Goal: Information Seeking & Learning: Learn about a topic

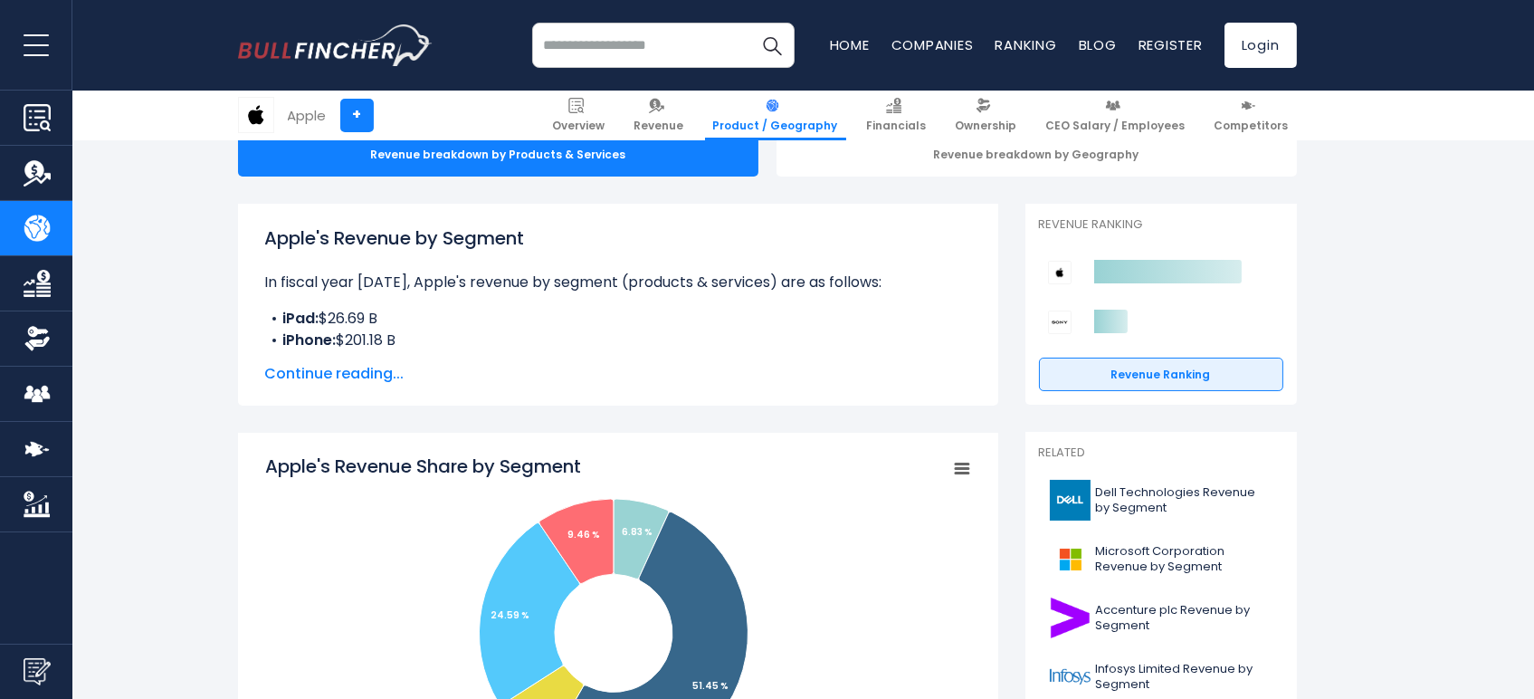
click at [698, 336] on div "Apple's Revenue by Segment In fiscal year [DATE], Apple's revenue by segment (p…" at bounding box center [618, 305] width 760 height 202
click at [336, 377] on span "Continue reading..." at bounding box center [618, 374] width 706 height 22
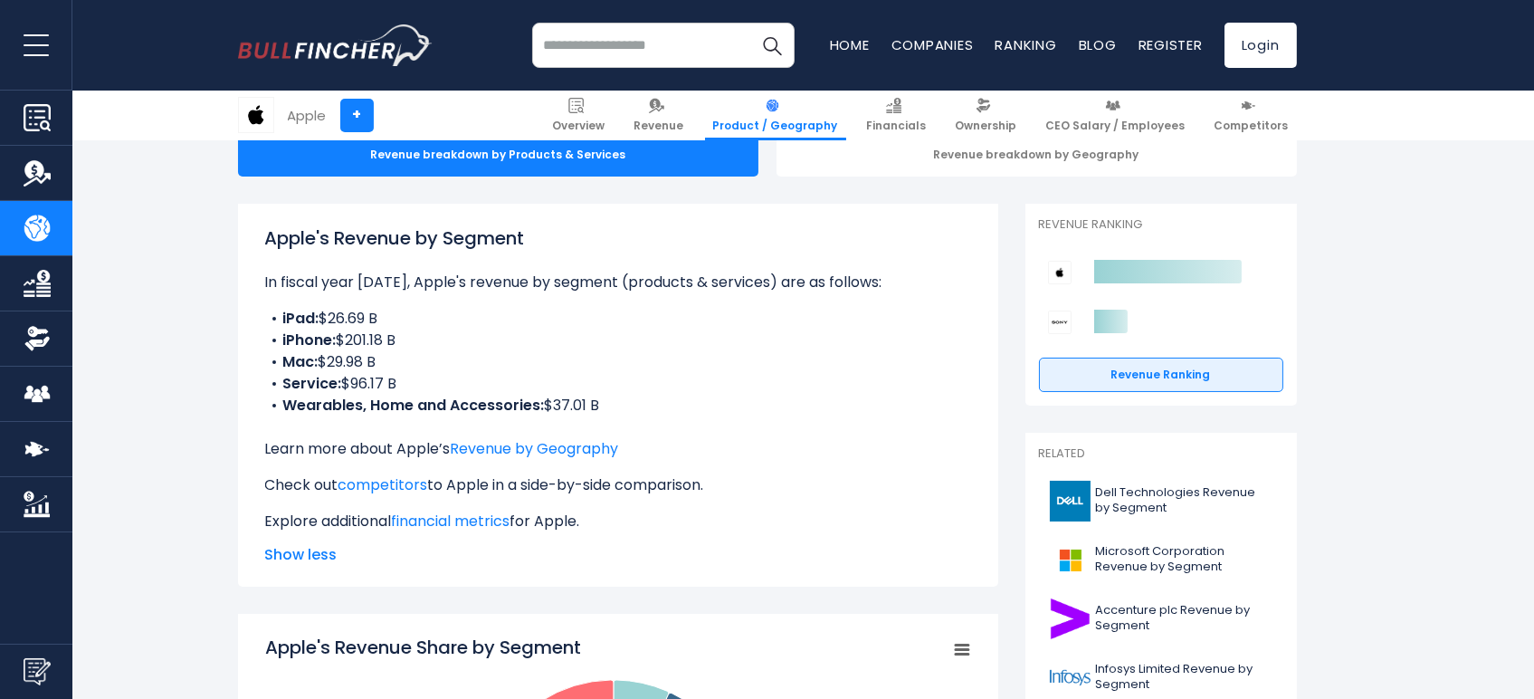
drag, startPoint x: 268, startPoint y: 317, endPoint x: 691, endPoint y: 397, distance: 430.3
click at [691, 397] on ul "iPad: $26.69 B iPhone: $201.18 B Mac: $29.98 B Service: $96.17 B Wearables, Hom…" at bounding box center [618, 362] width 706 height 109
click at [691, 397] on li "Wearables, Home and Accessories: $37.01 B" at bounding box center [618, 406] width 706 height 22
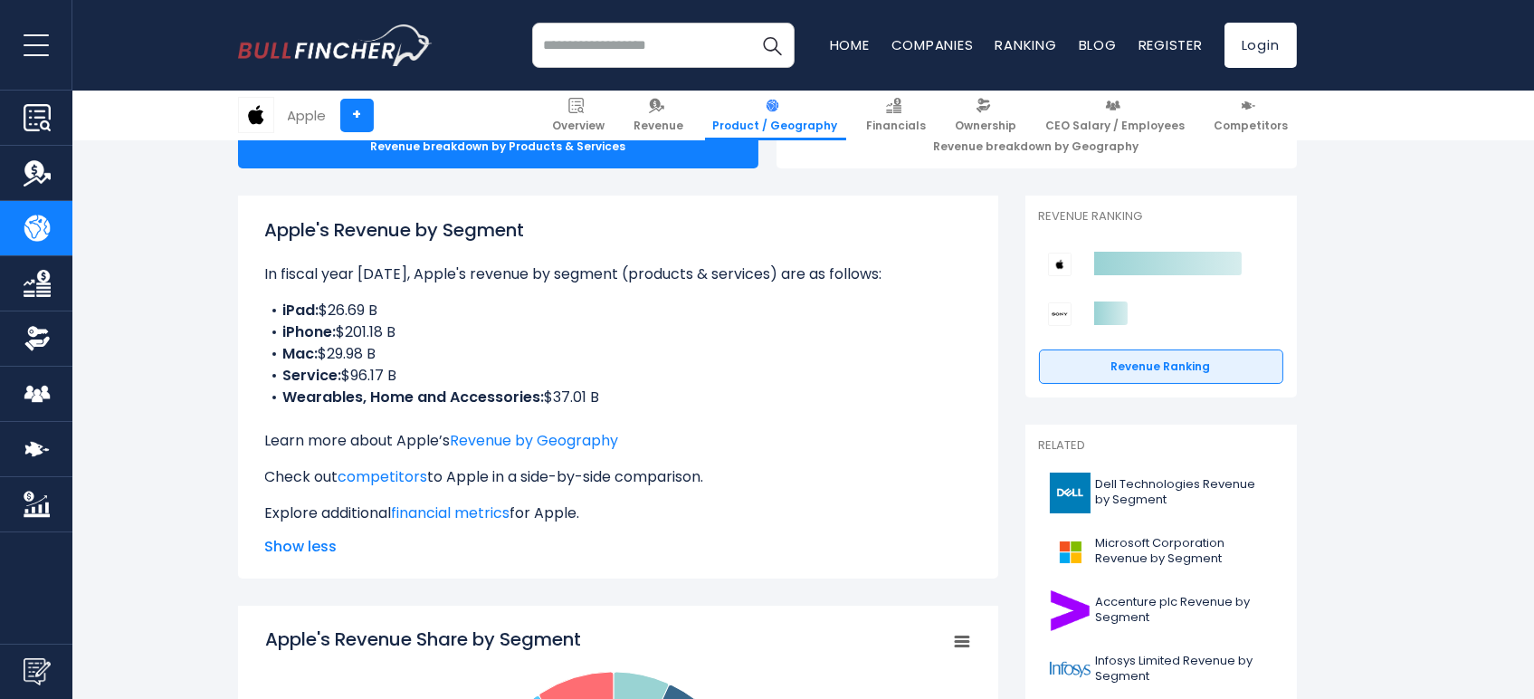
scroll to position [603, 0]
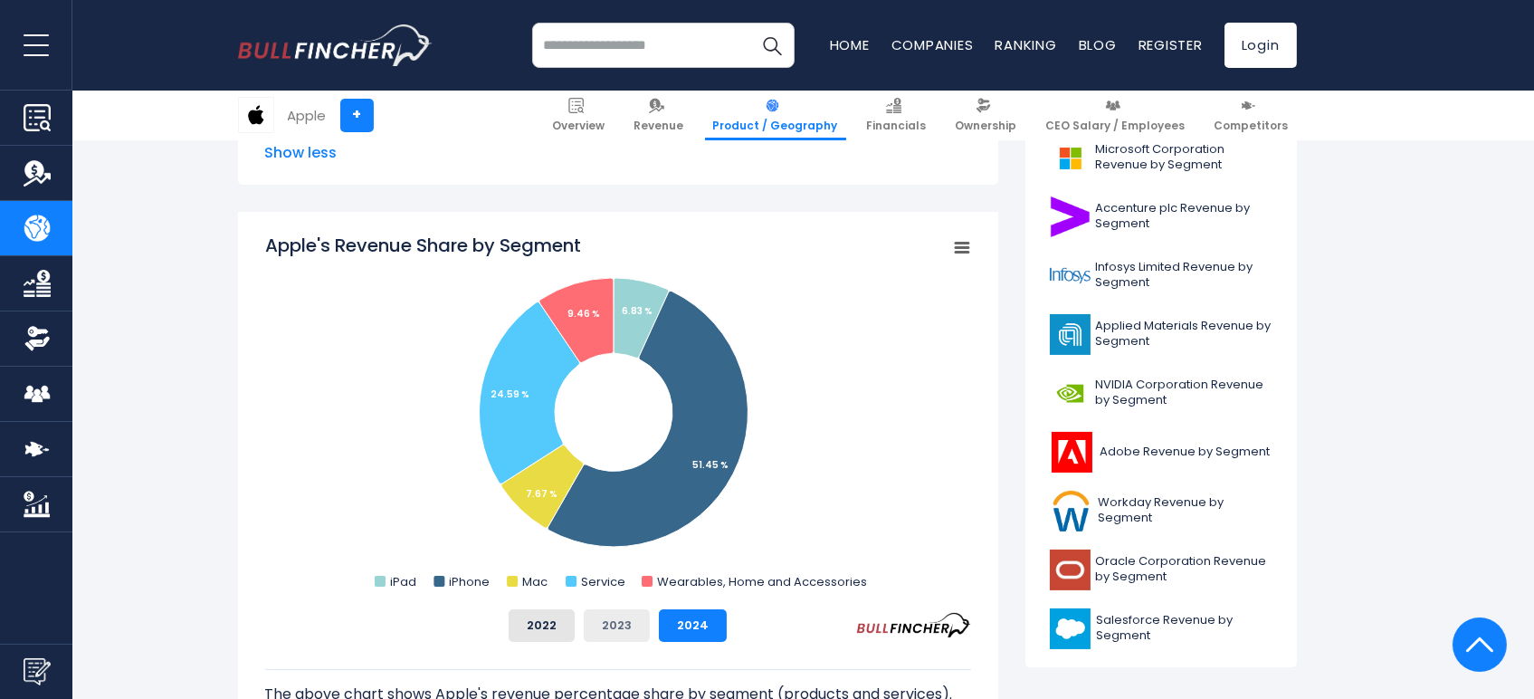
click at [619, 627] on button "2023" at bounding box center [617, 625] width 66 height 33
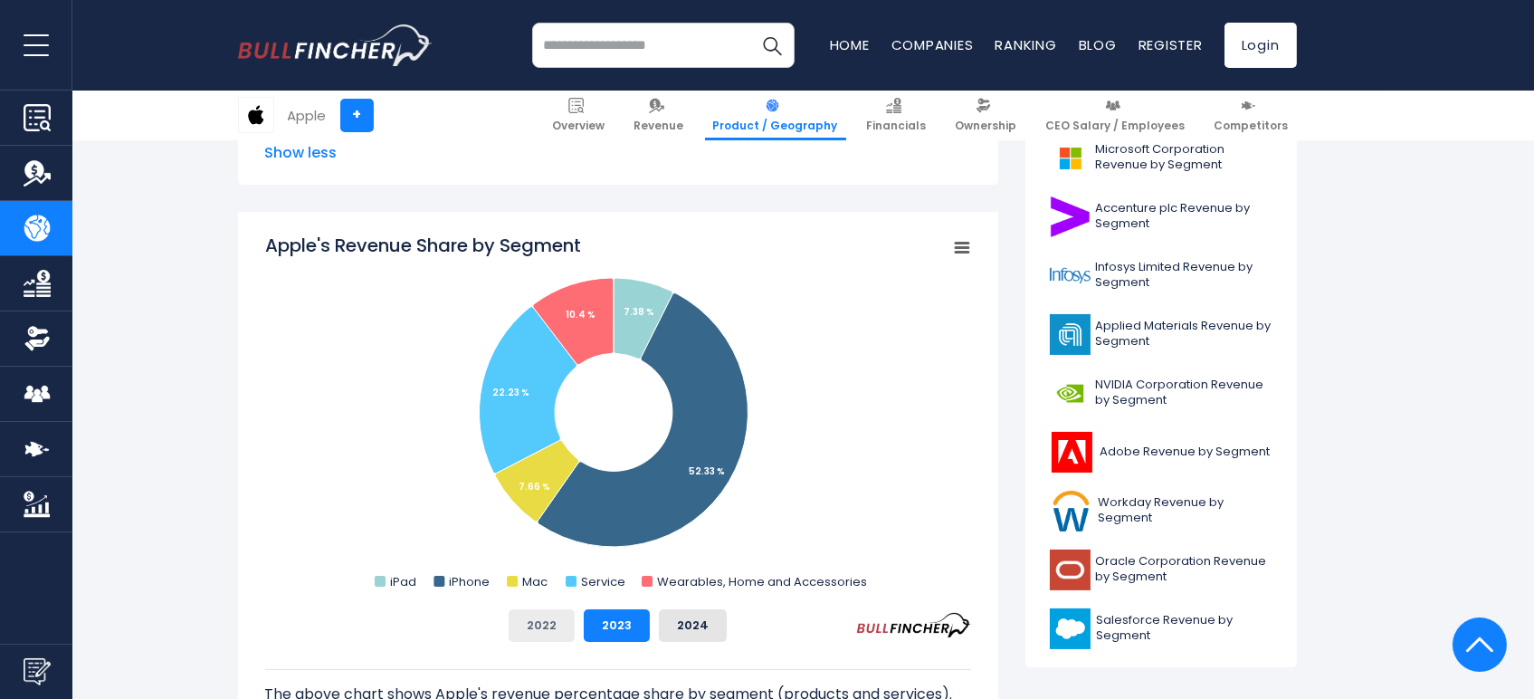
click at [551, 630] on button "2022" at bounding box center [542, 625] width 66 height 33
click at [604, 628] on button "2023" at bounding box center [617, 625] width 66 height 33
click at [695, 629] on button "2024" at bounding box center [693, 625] width 68 height 33
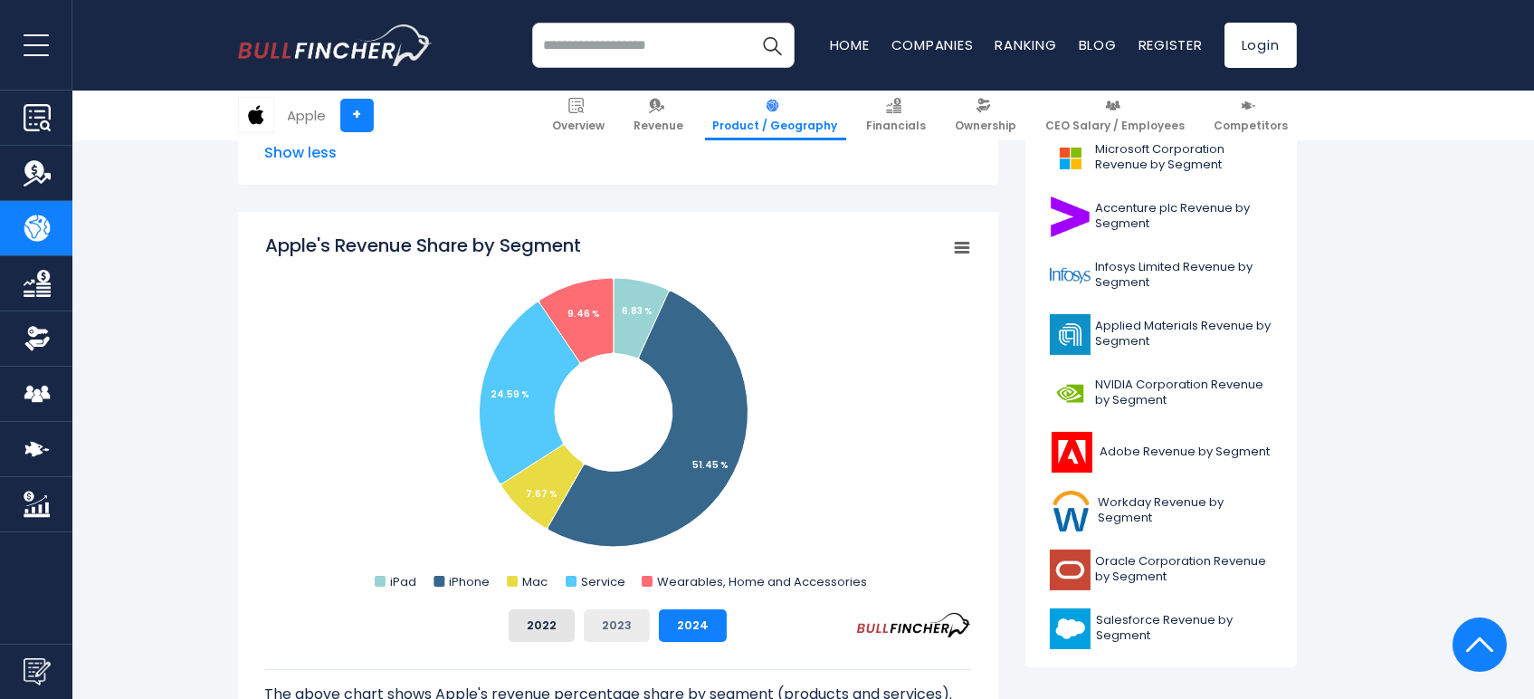
click at [615, 629] on button "2023" at bounding box center [617, 625] width 66 height 33
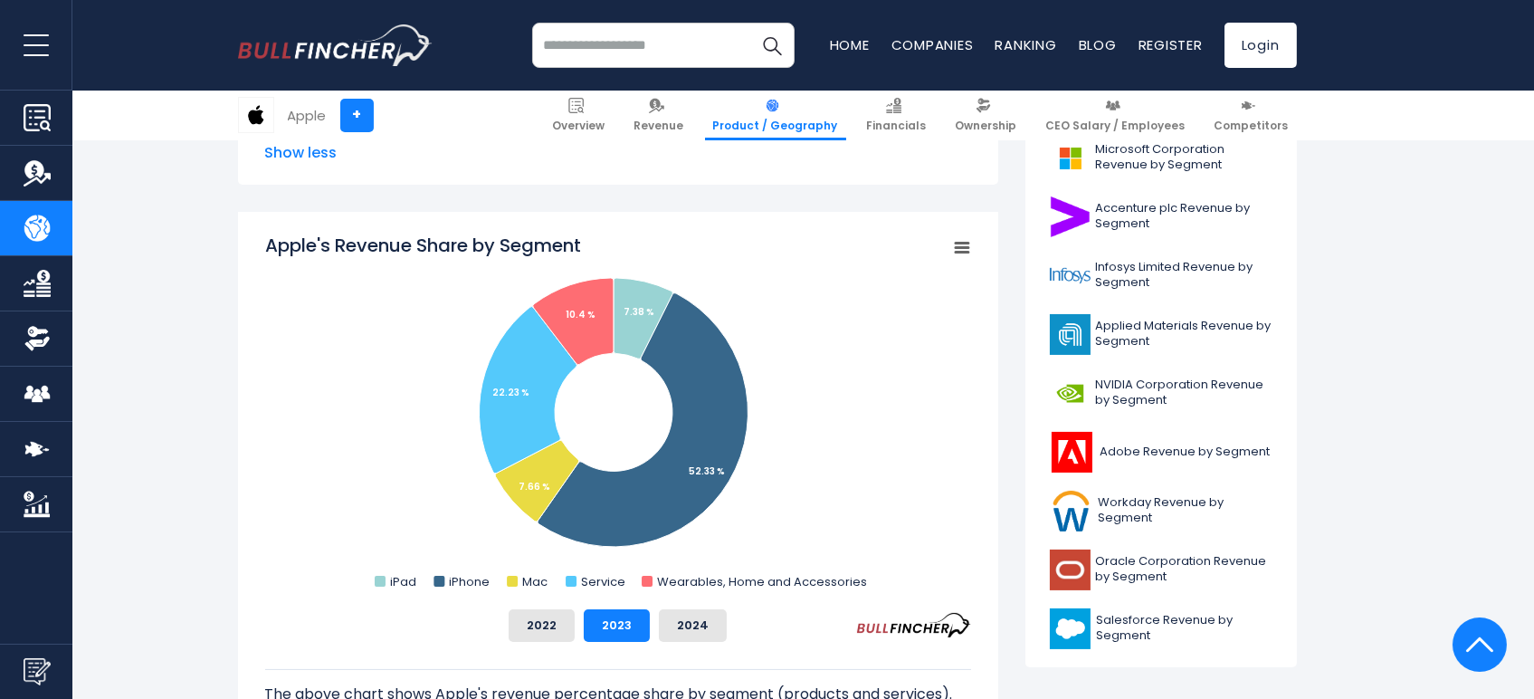
click at [494, 631] on div "2022 2023 2024" at bounding box center [618, 625] width 706 height 33
click at [504, 626] on div "2022 2023 2024" at bounding box center [618, 625] width 706 height 33
click at [531, 625] on button "2022" at bounding box center [542, 625] width 66 height 33
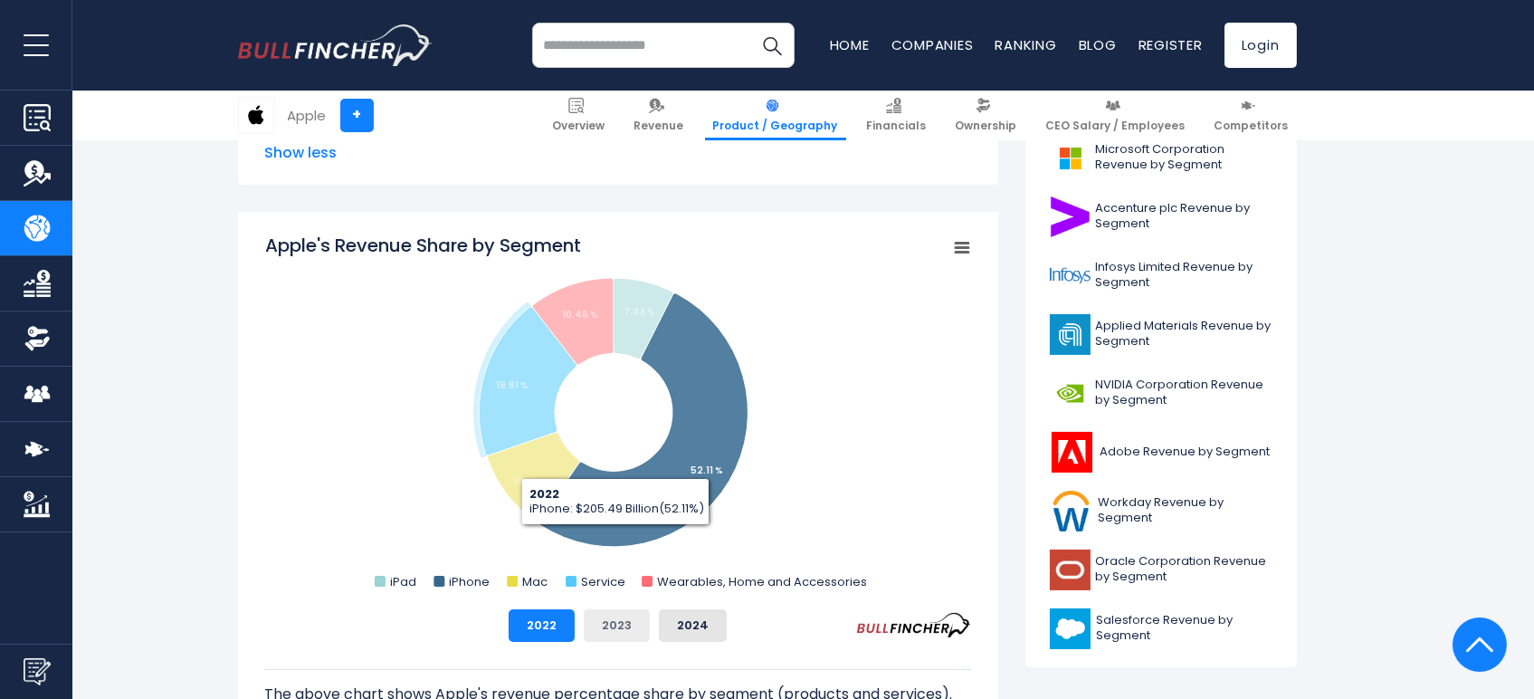
click at [619, 628] on button "2023" at bounding box center [617, 625] width 66 height 33
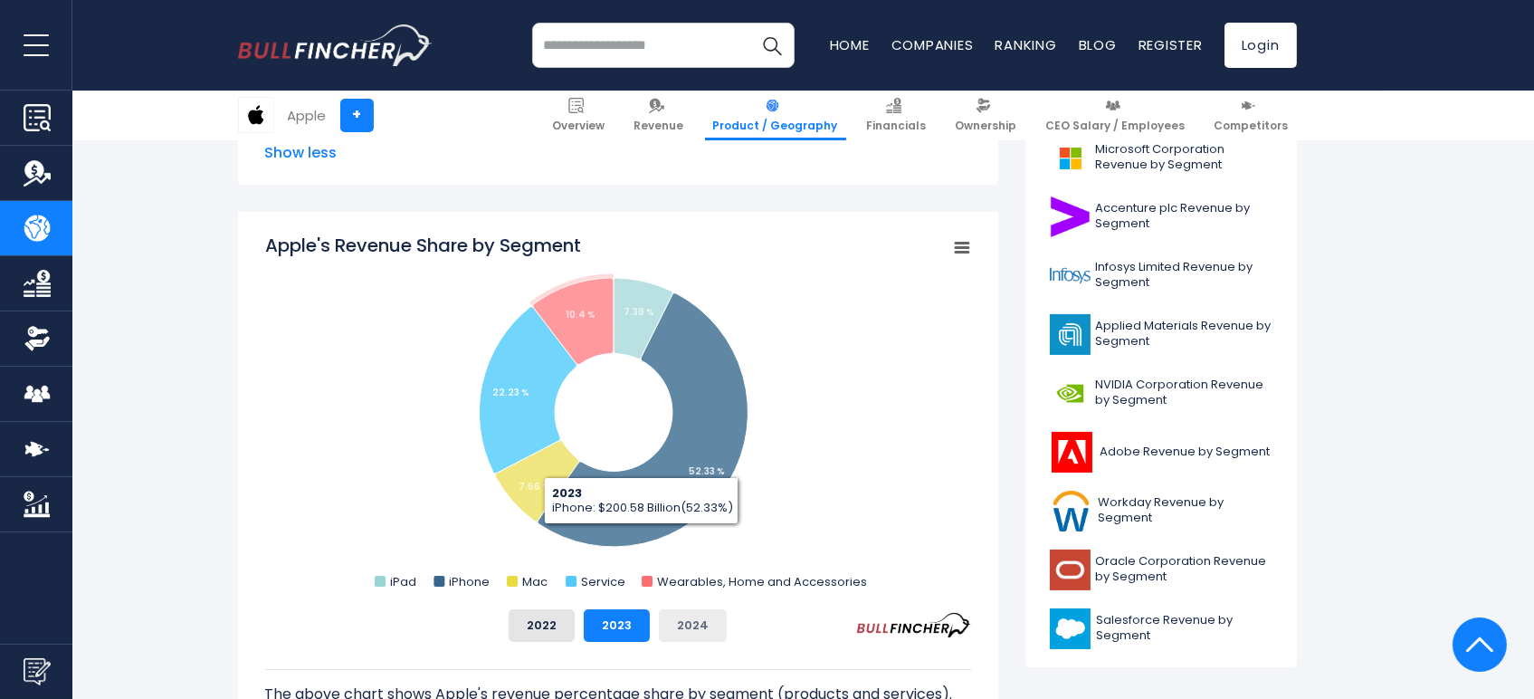
click at [709, 617] on button "2024" at bounding box center [693, 625] width 68 height 33
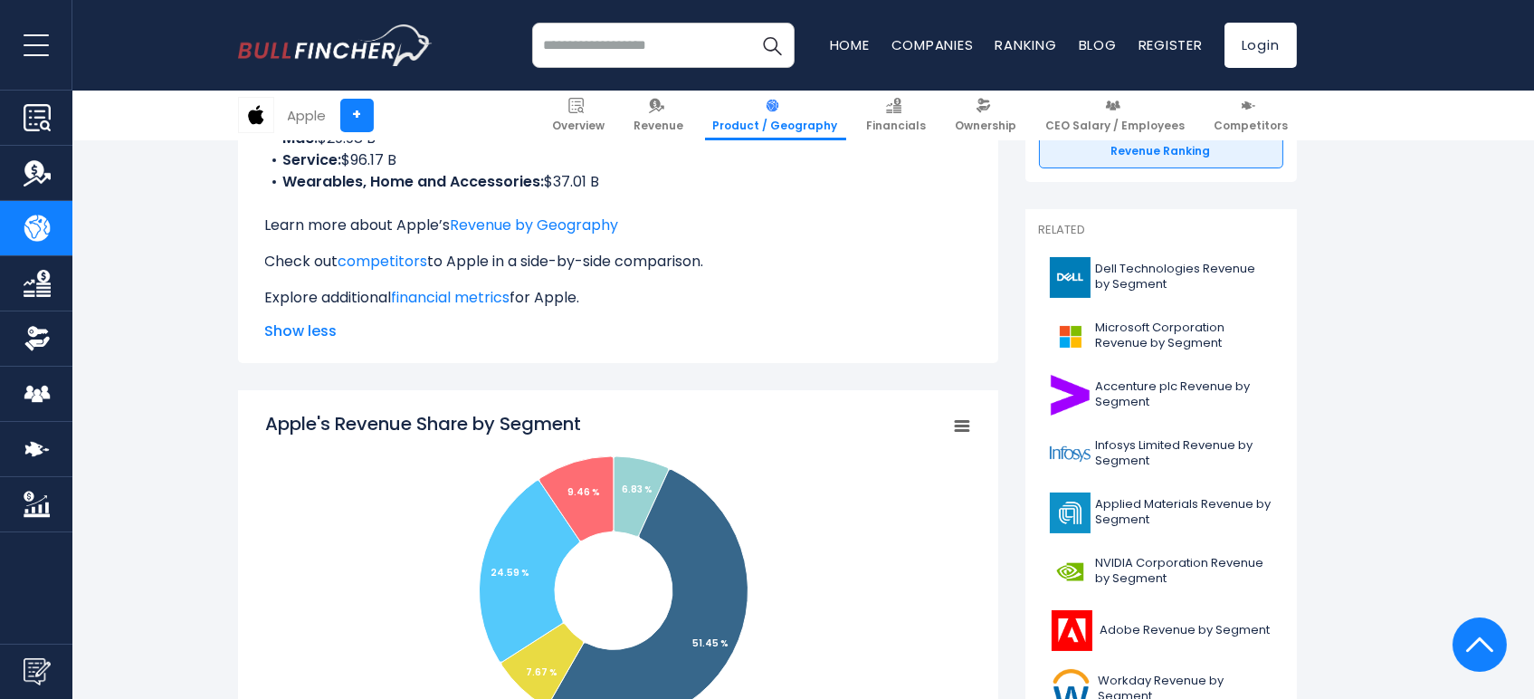
scroll to position [402, 0]
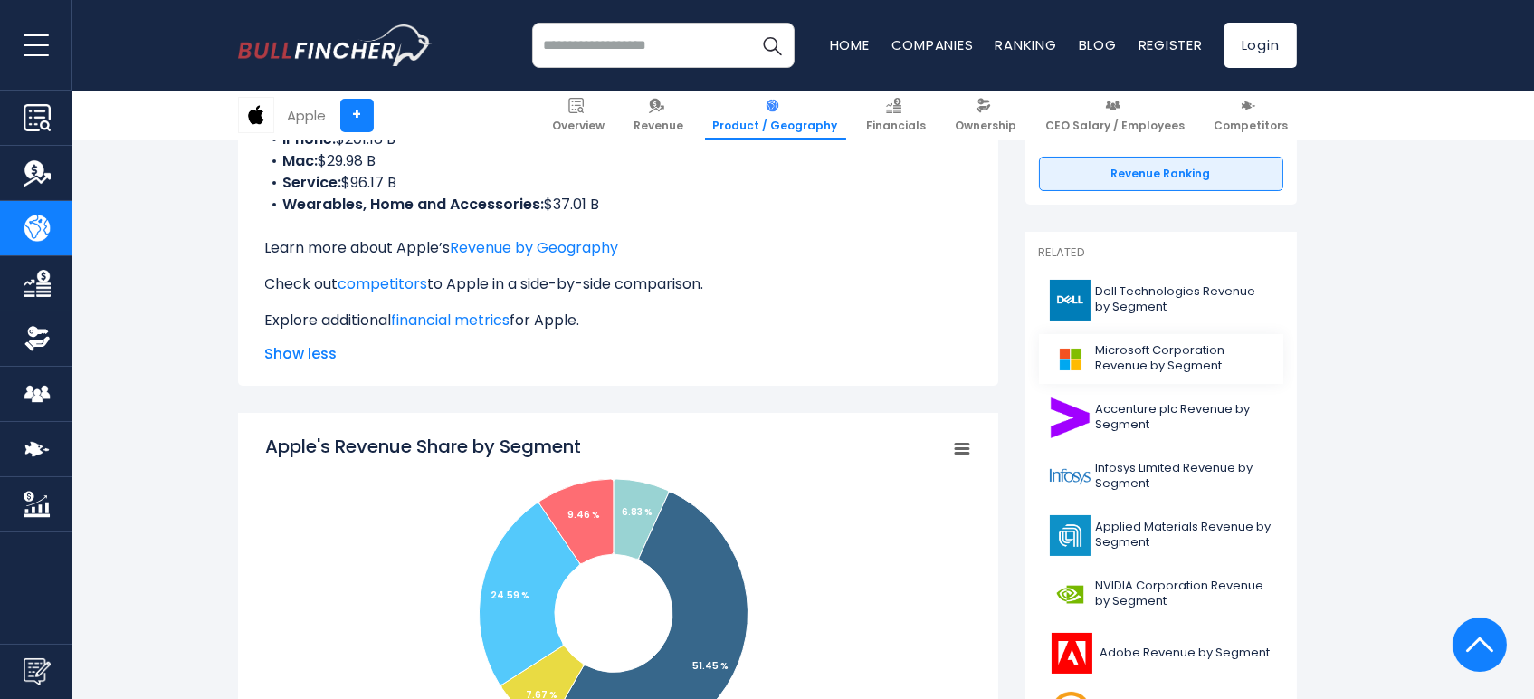
click at [1172, 361] on span "Microsoft Corporation Revenue by Segment" at bounding box center [1184, 358] width 177 height 31
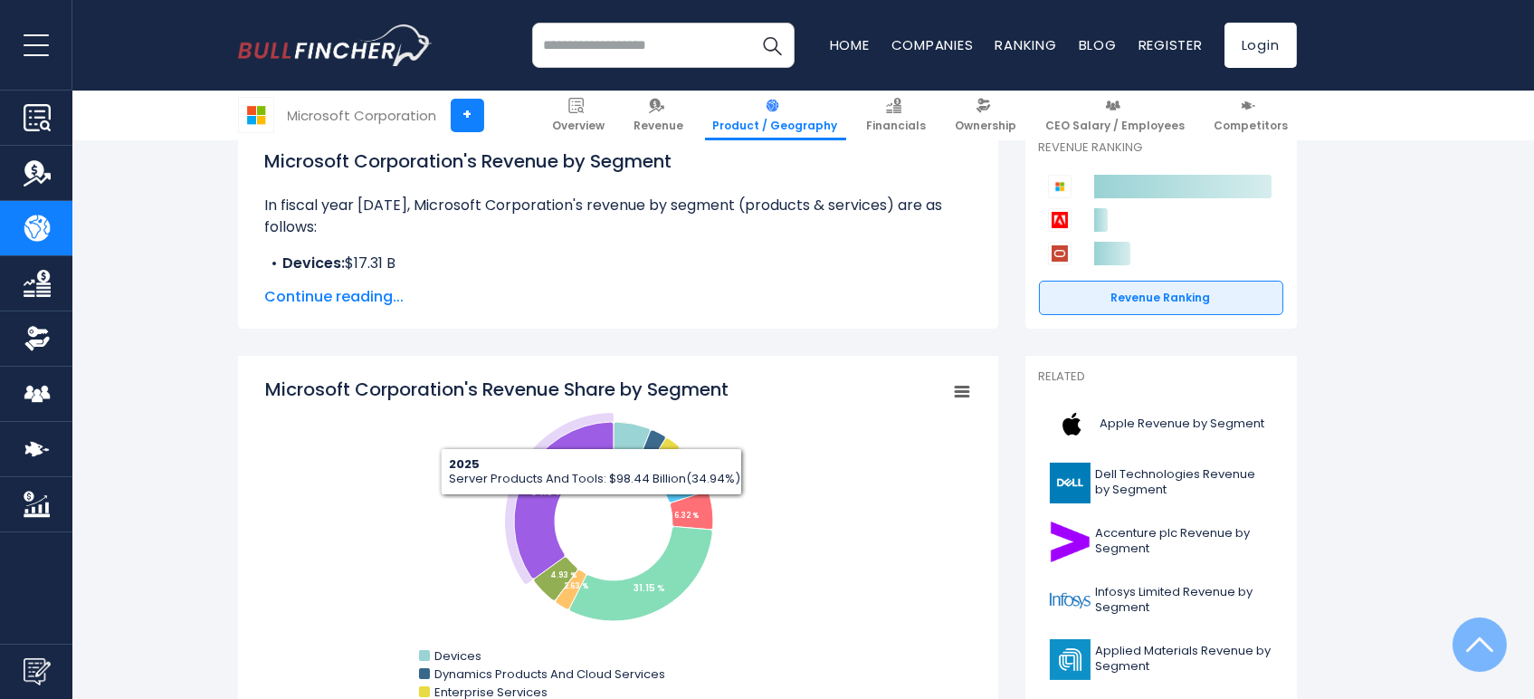
scroll to position [402, 0]
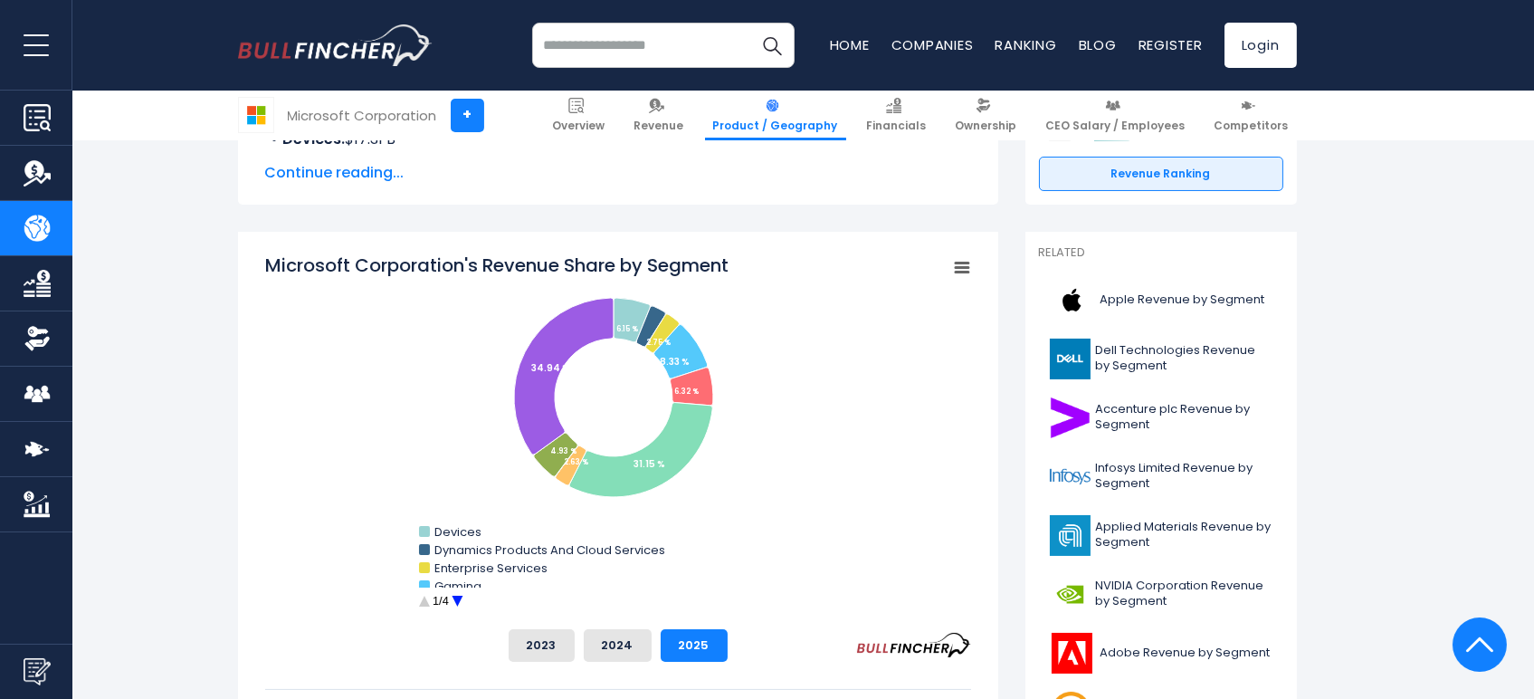
click at [458, 596] on circle "Microsoft Corporation's Revenue Share by Segment" at bounding box center [457, 601] width 28 height 28
click at [458, 597] on circle "Microsoft Corporation's Revenue Share by Segment" at bounding box center [457, 601] width 28 height 28
click at [451, 598] on circle "Microsoft Corporation's Revenue Share by Segment" at bounding box center [457, 601] width 28 height 28
click at [423, 600] on circle "Microsoft Corporation's Revenue Share by Segment" at bounding box center [424, 601] width 28 height 28
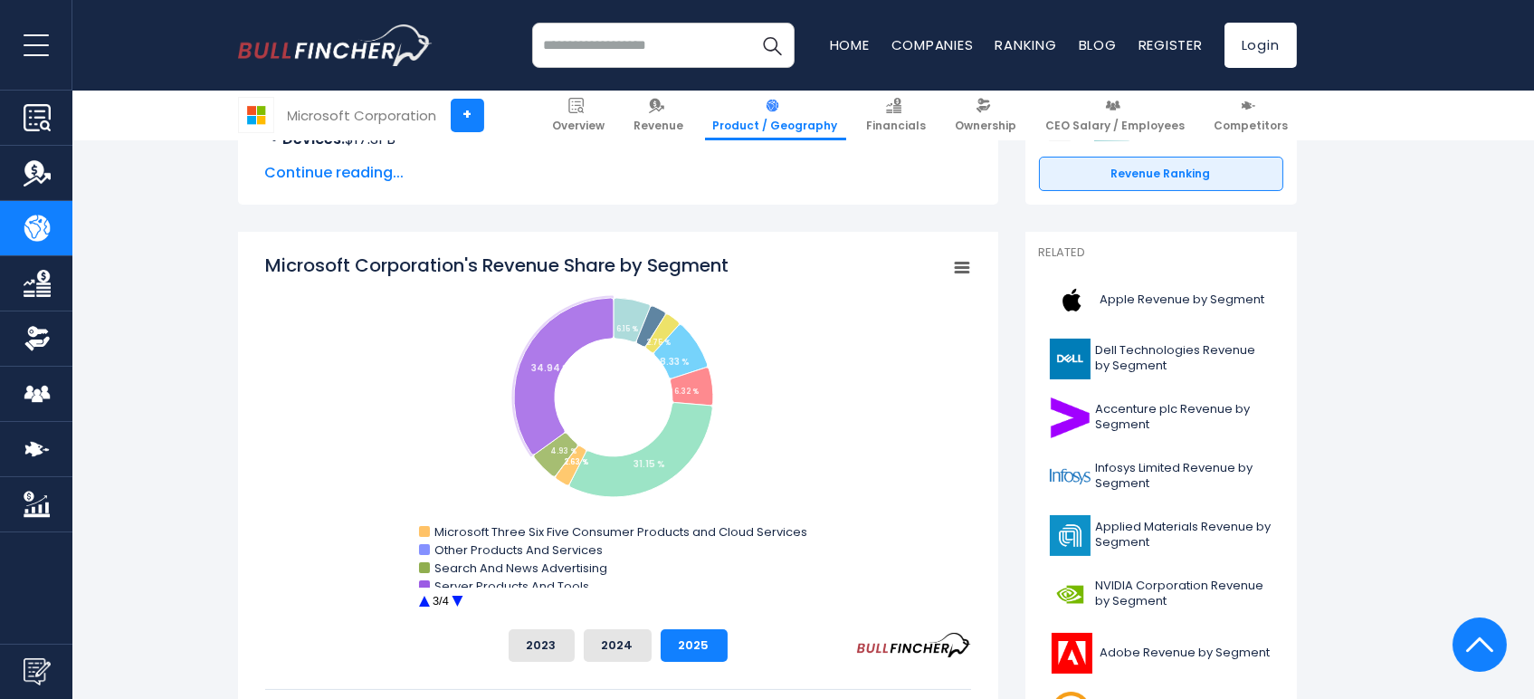
click at [425, 599] on circle "Microsoft Corporation's Revenue Share by Segment" at bounding box center [424, 601] width 28 height 28
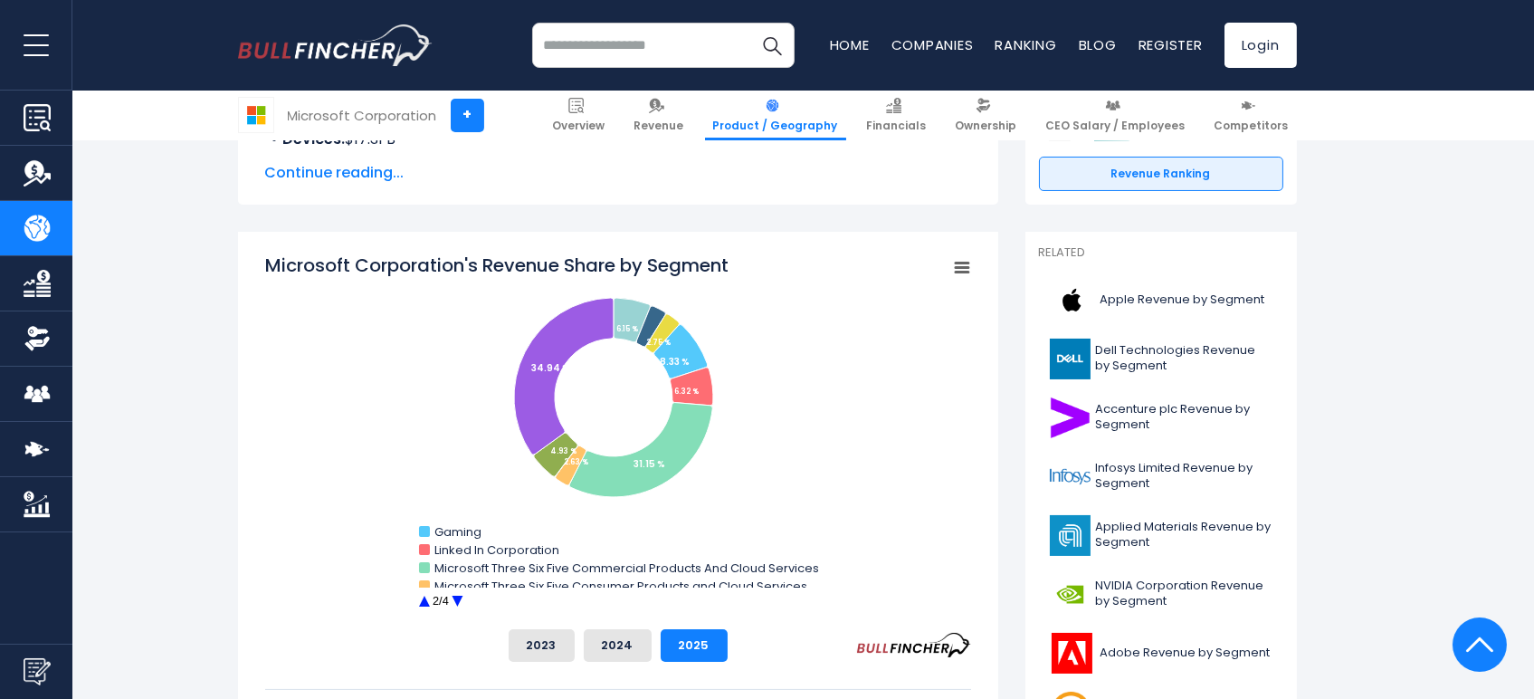
click at [425, 600] on circle "Microsoft Corporation's Revenue Share by Segment" at bounding box center [424, 601] width 28 height 28
click at [420, 599] on circle "Microsoft Corporation's Revenue Share by Segment" at bounding box center [424, 601] width 28 height 28
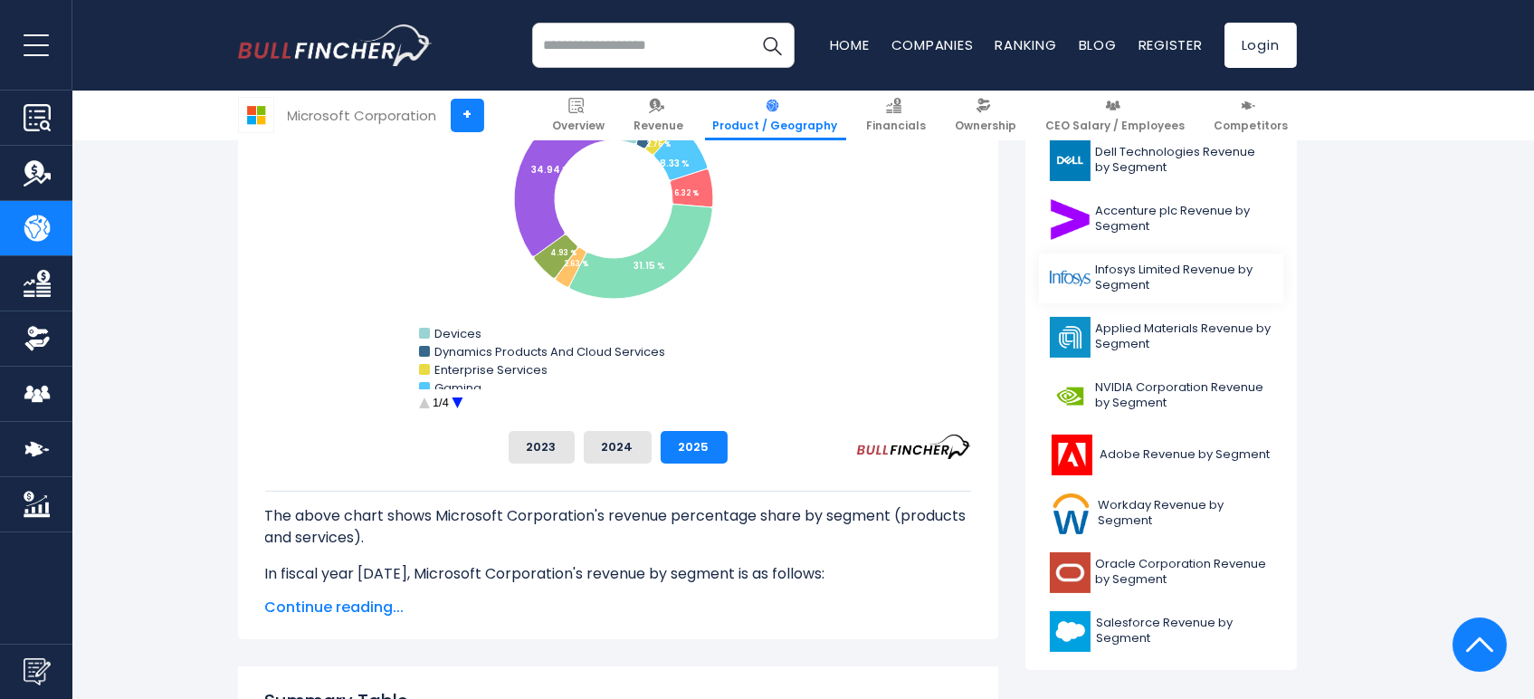
scroll to position [603, 0]
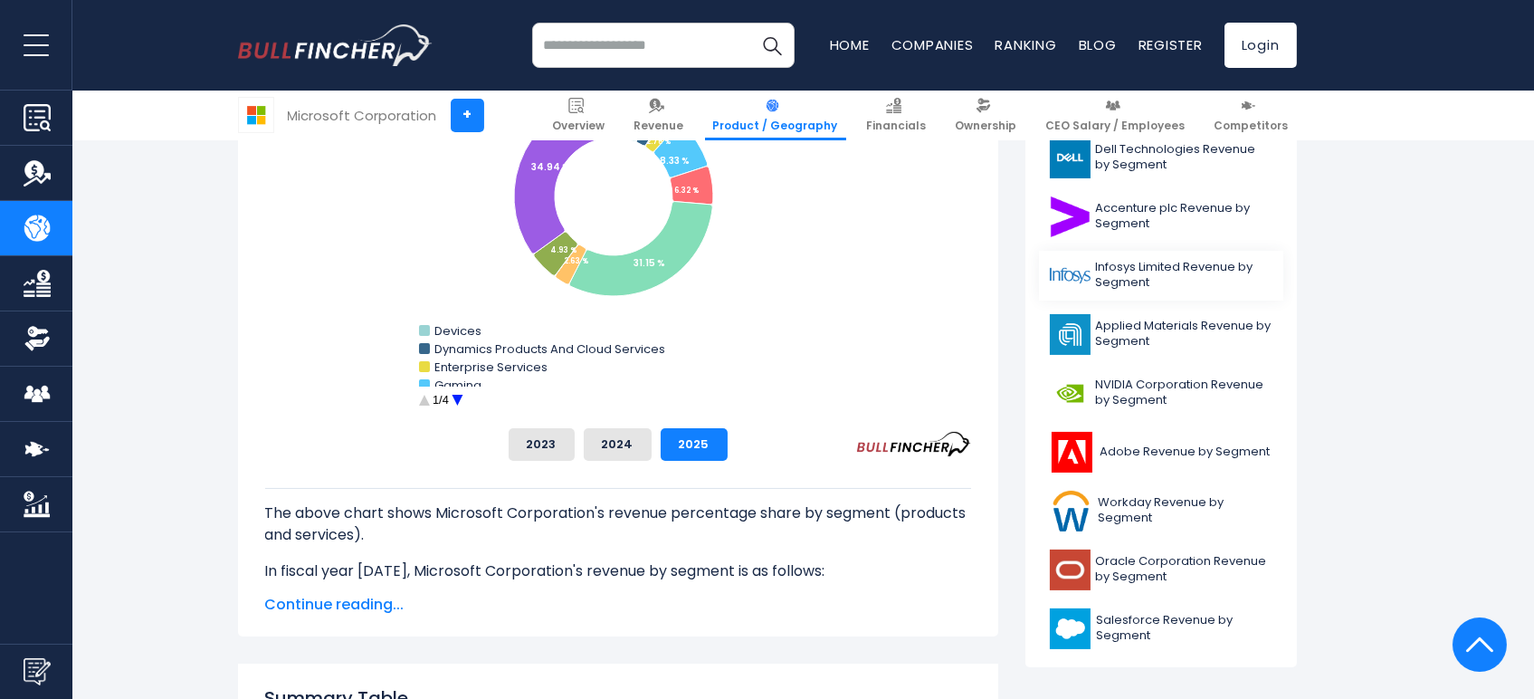
click at [1165, 279] on span "Infosys Limited Revenue by Segment" at bounding box center [1184, 275] width 177 height 31
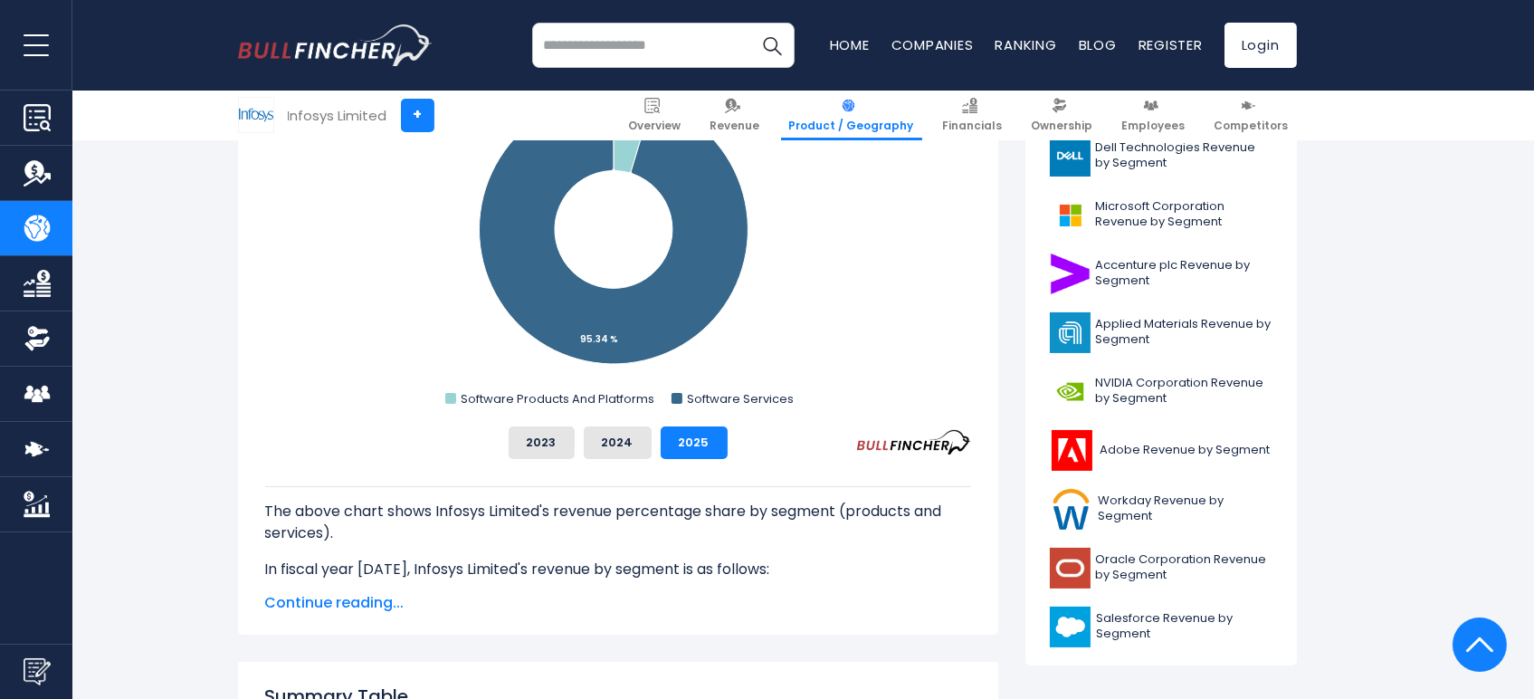
scroll to position [703, 0]
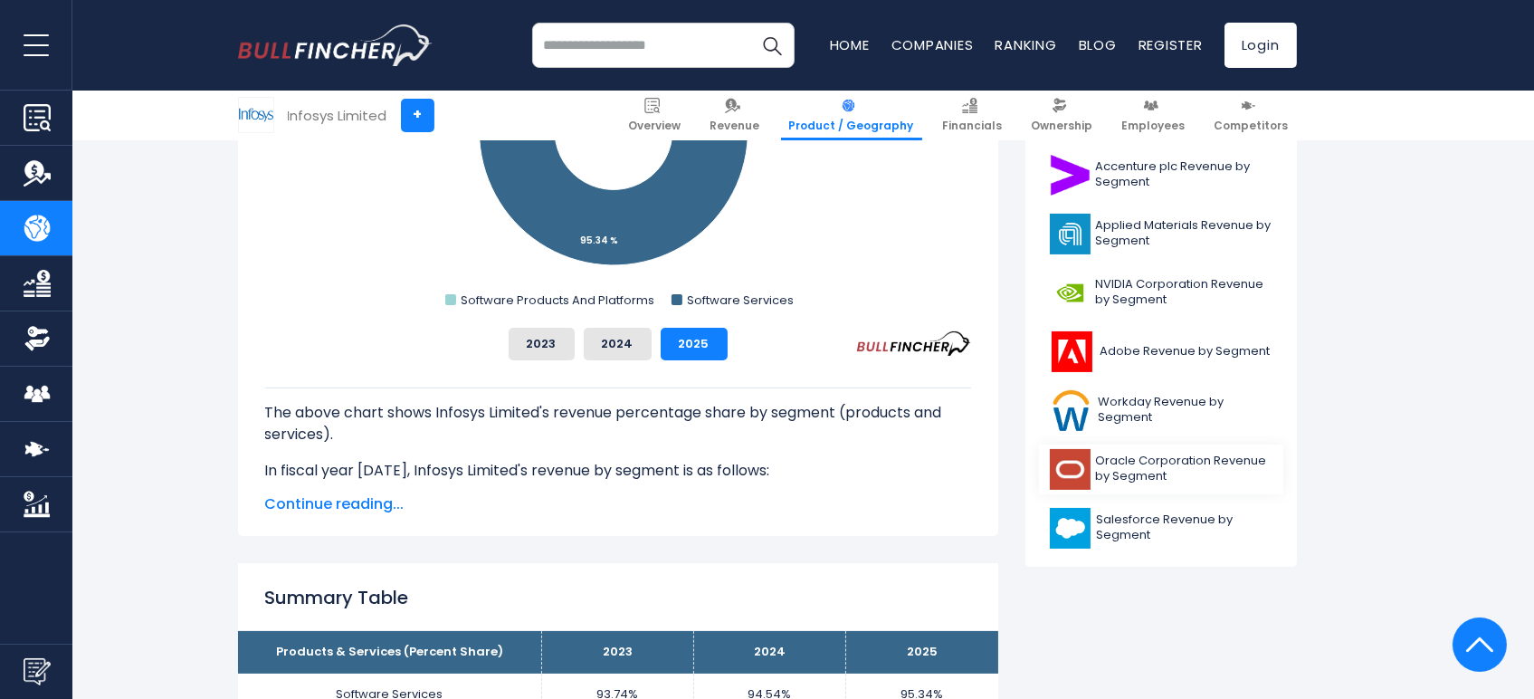
click at [1182, 470] on span "Oracle Corporation Revenue by Segment" at bounding box center [1184, 468] width 177 height 31
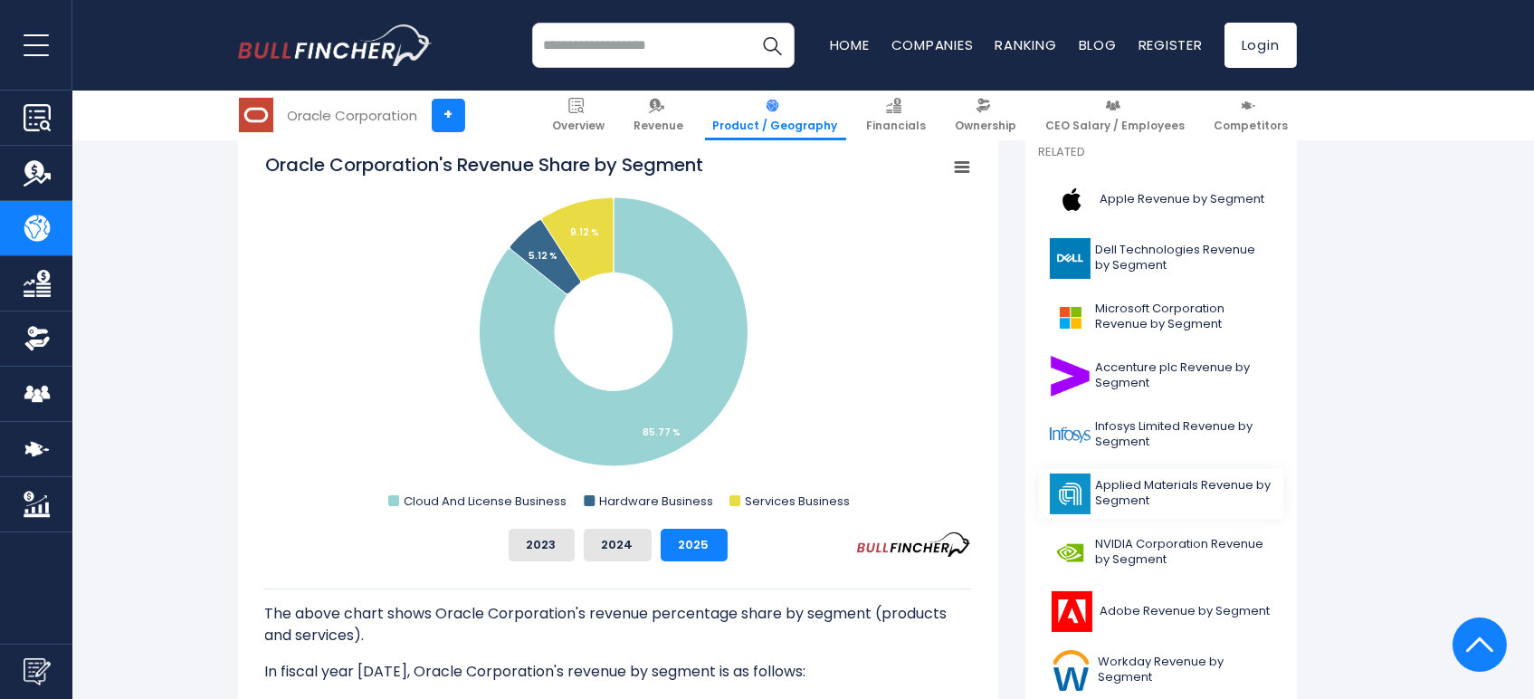
scroll to position [603, 0]
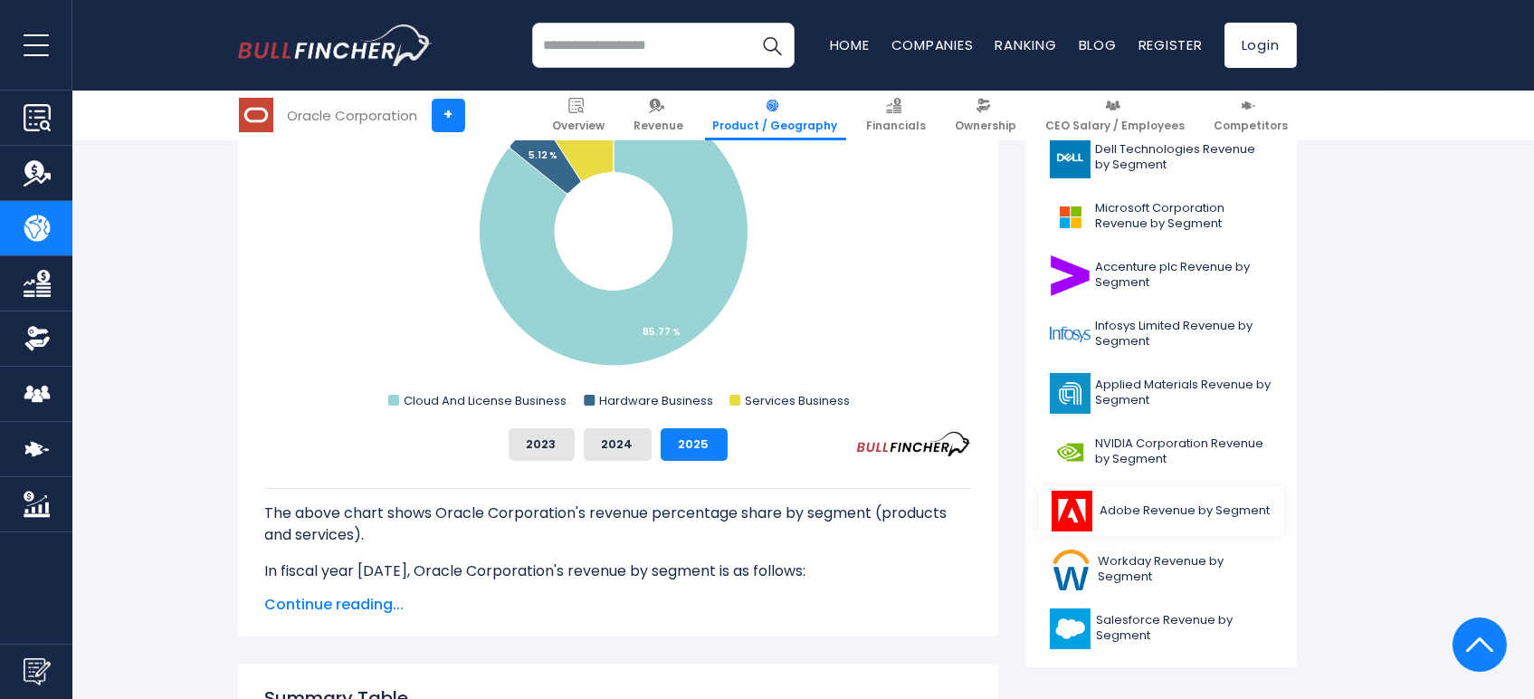
click at [1138, 503] on span "Adobe Revenue by Segment" at bounding box center [1186, 510] width 170 height 15
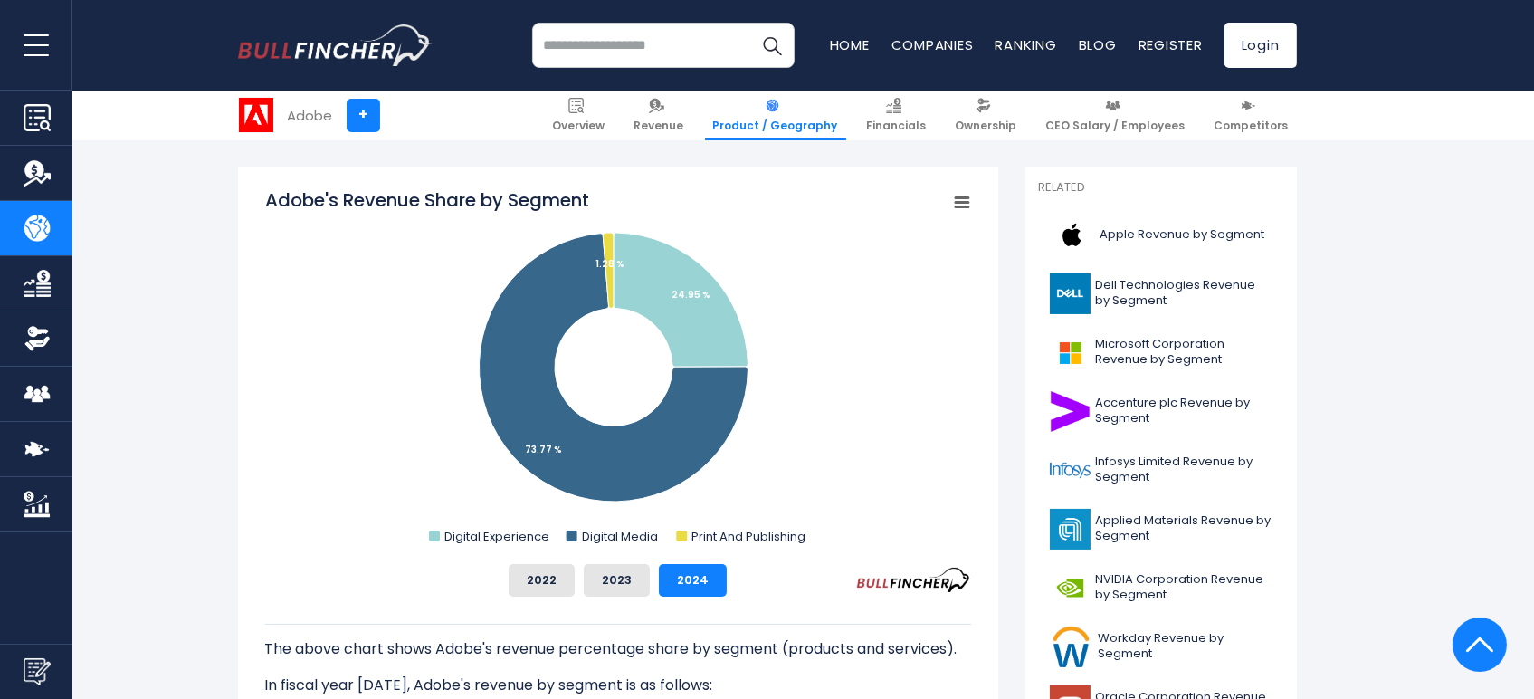
scroll to position [502, 0]
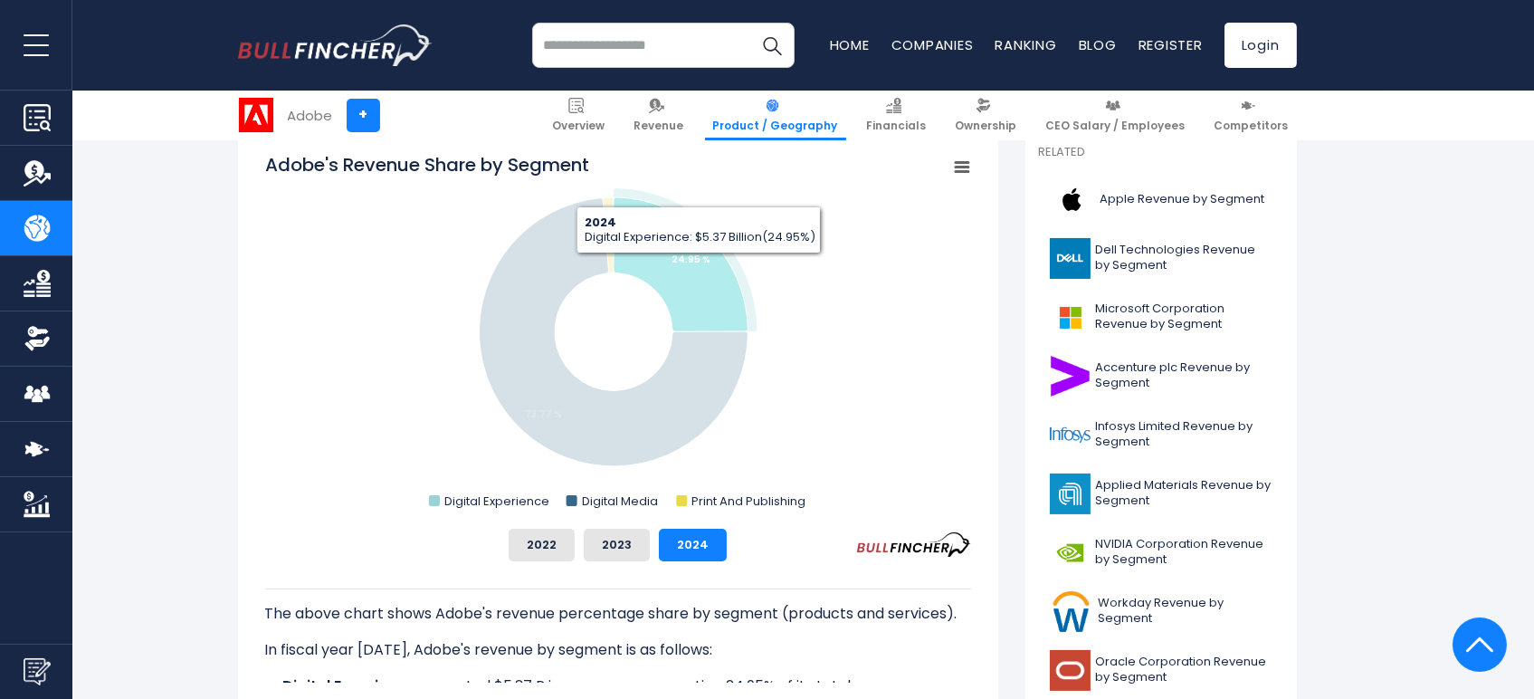
click at [699, 266] on icon "Adobe's Revenue Share by Segment" at bounding box center [680, 264] width 134 height 134
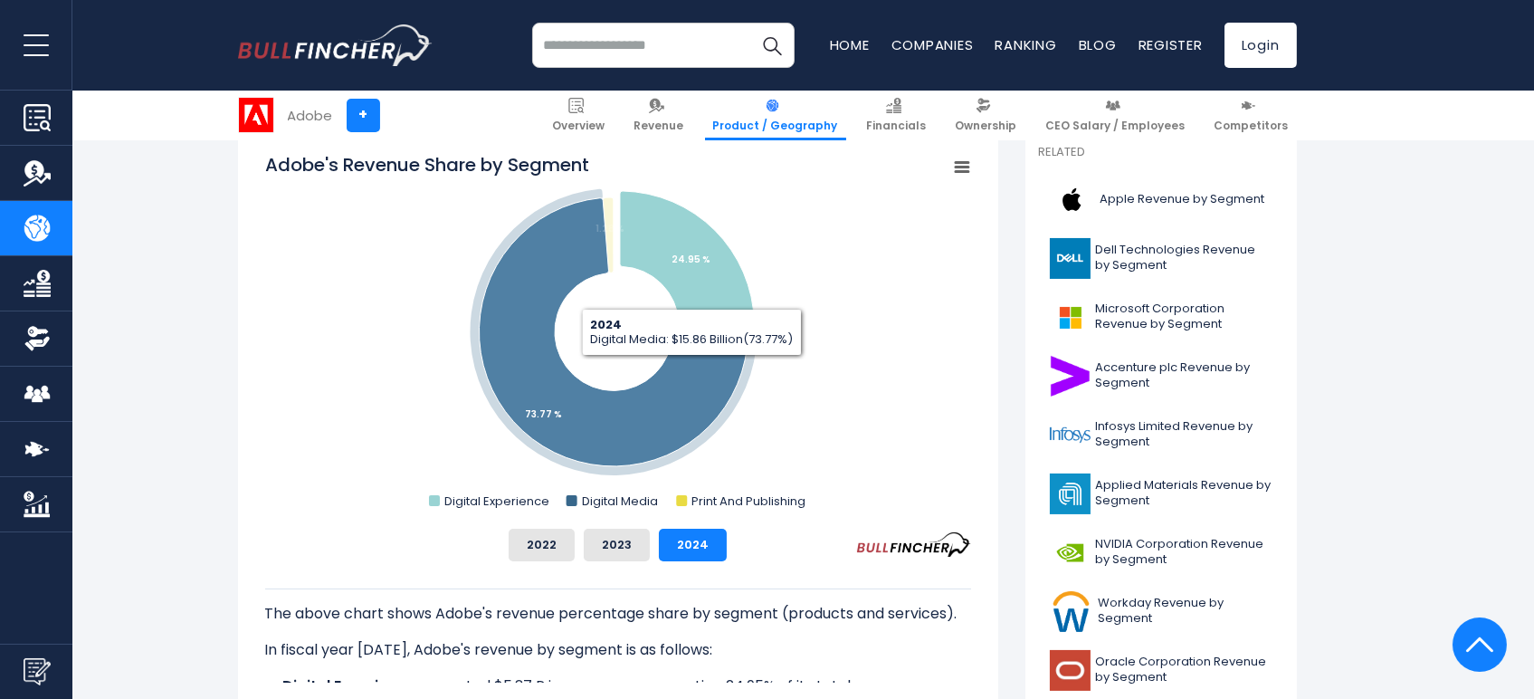
click at [691, 375] on icon "Adobe's Revenue Share by Segment" at bounding box center [613, 332] width 269 height 268
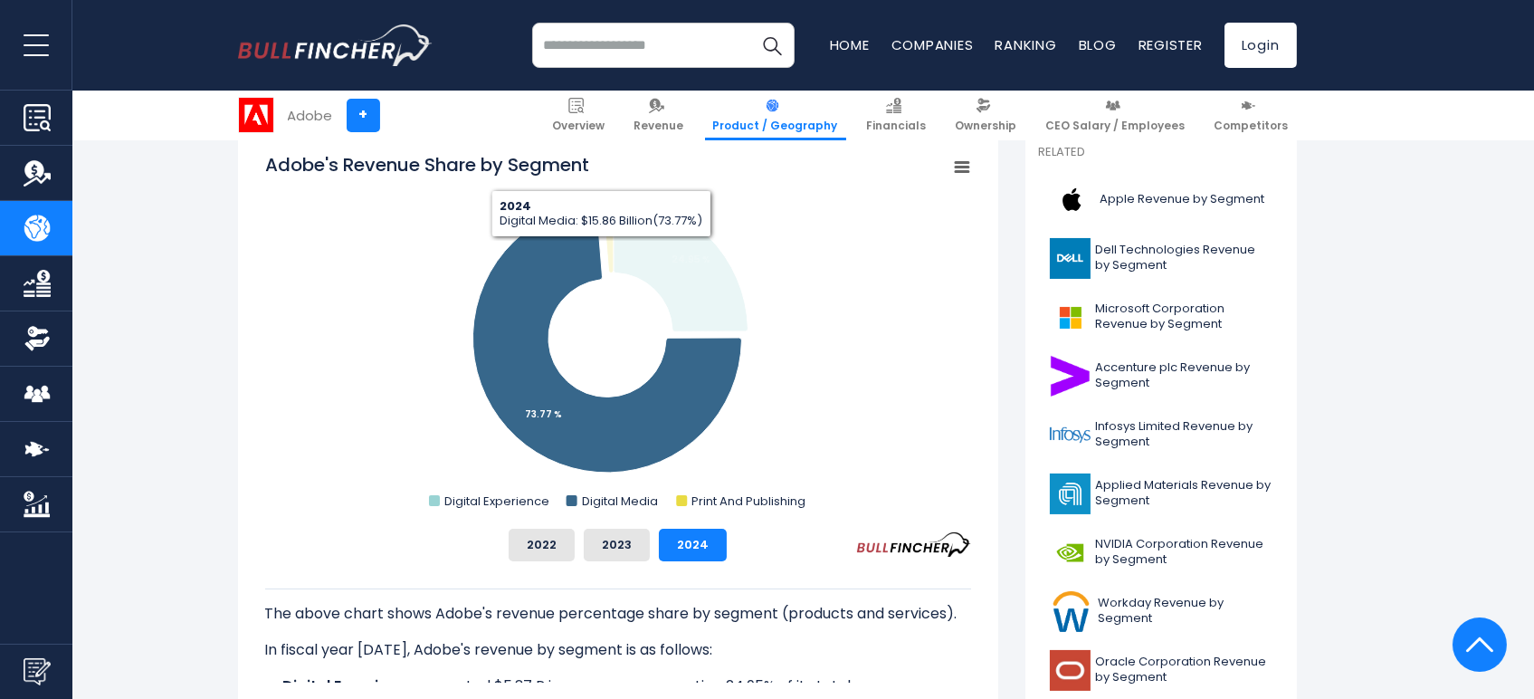
click at [600, 248] on rect "Adobe's Revenue Share by Segment" at bounding box center [618, 333] width 706 height 362
click at [606, 238] on icon "Adobe's Revenue Share by Segment" at bounding box center [608, 235] width 11 height 76
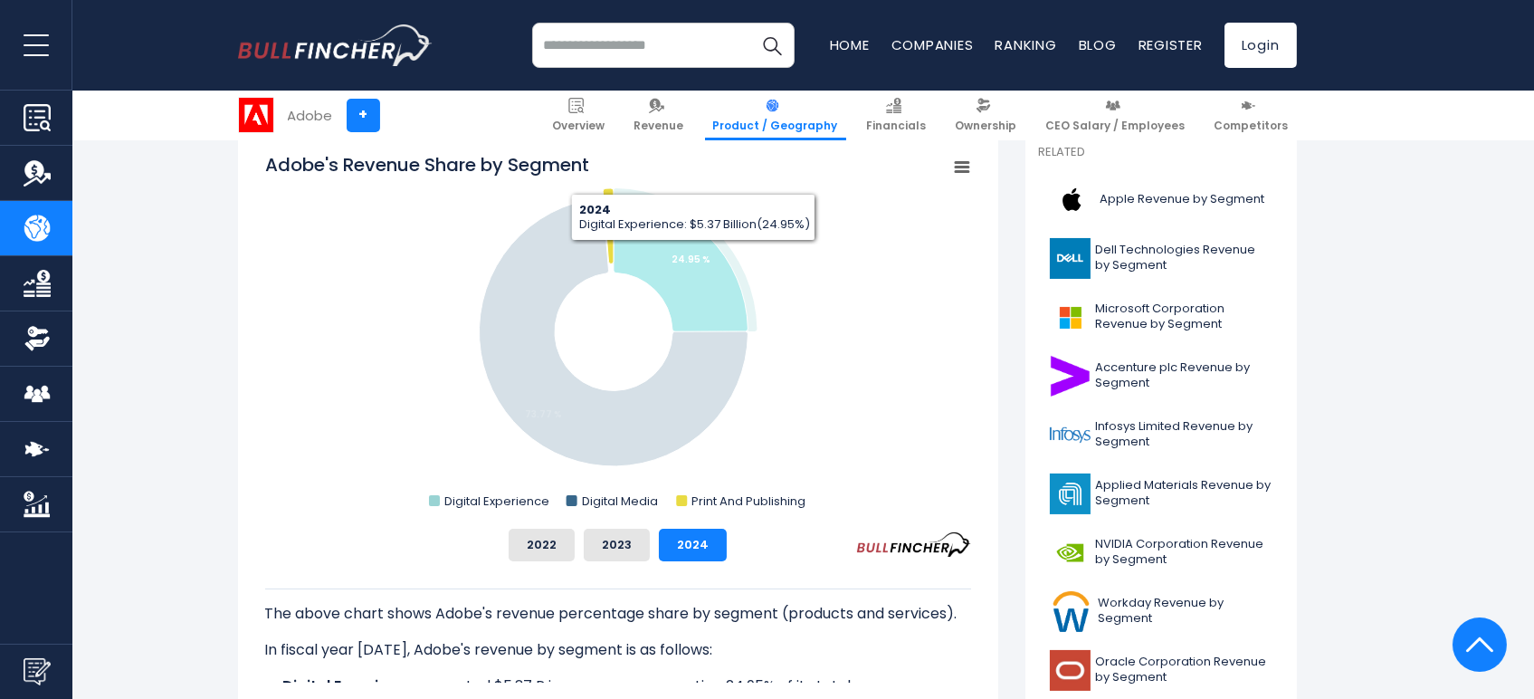
click at [692, 261] on tspan "24.95 %" at bounding box center [691, 260] width 39 height 14
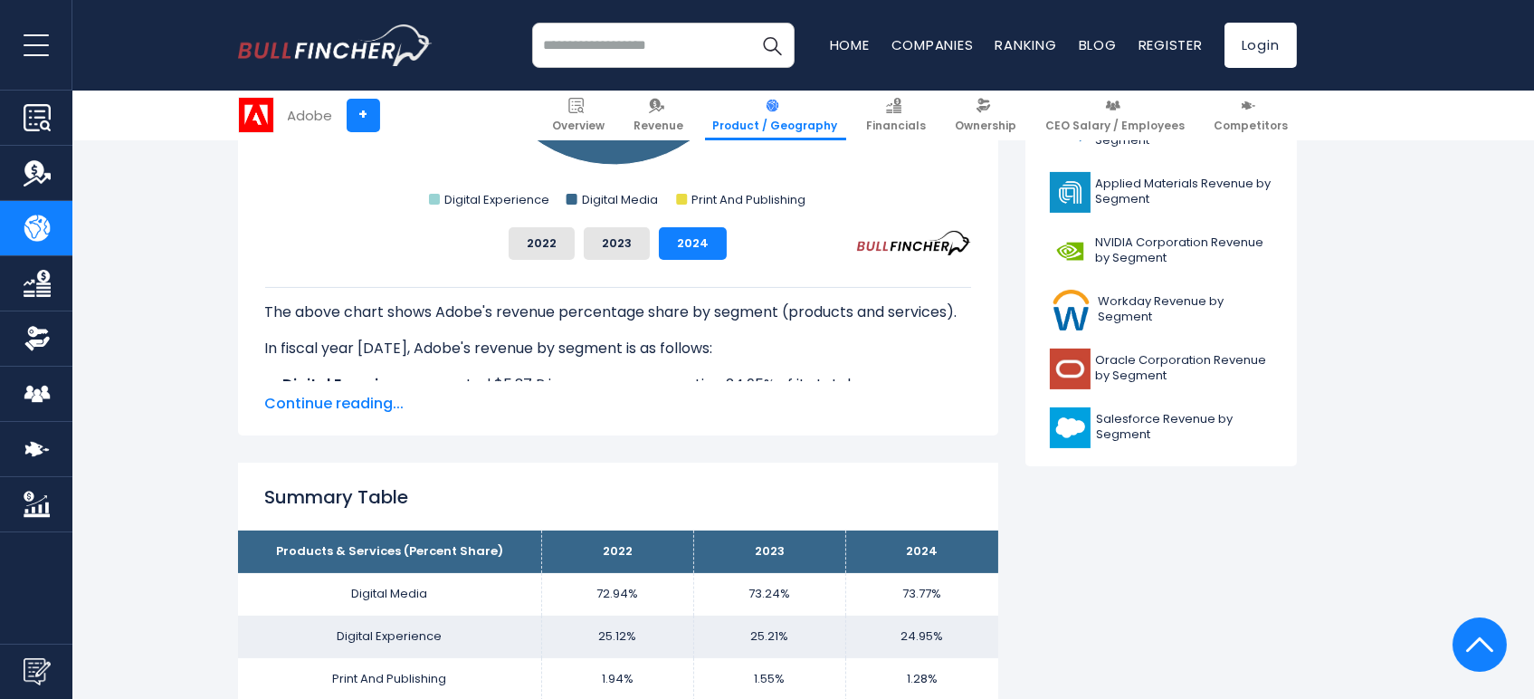
scroll to position [1006, 0]
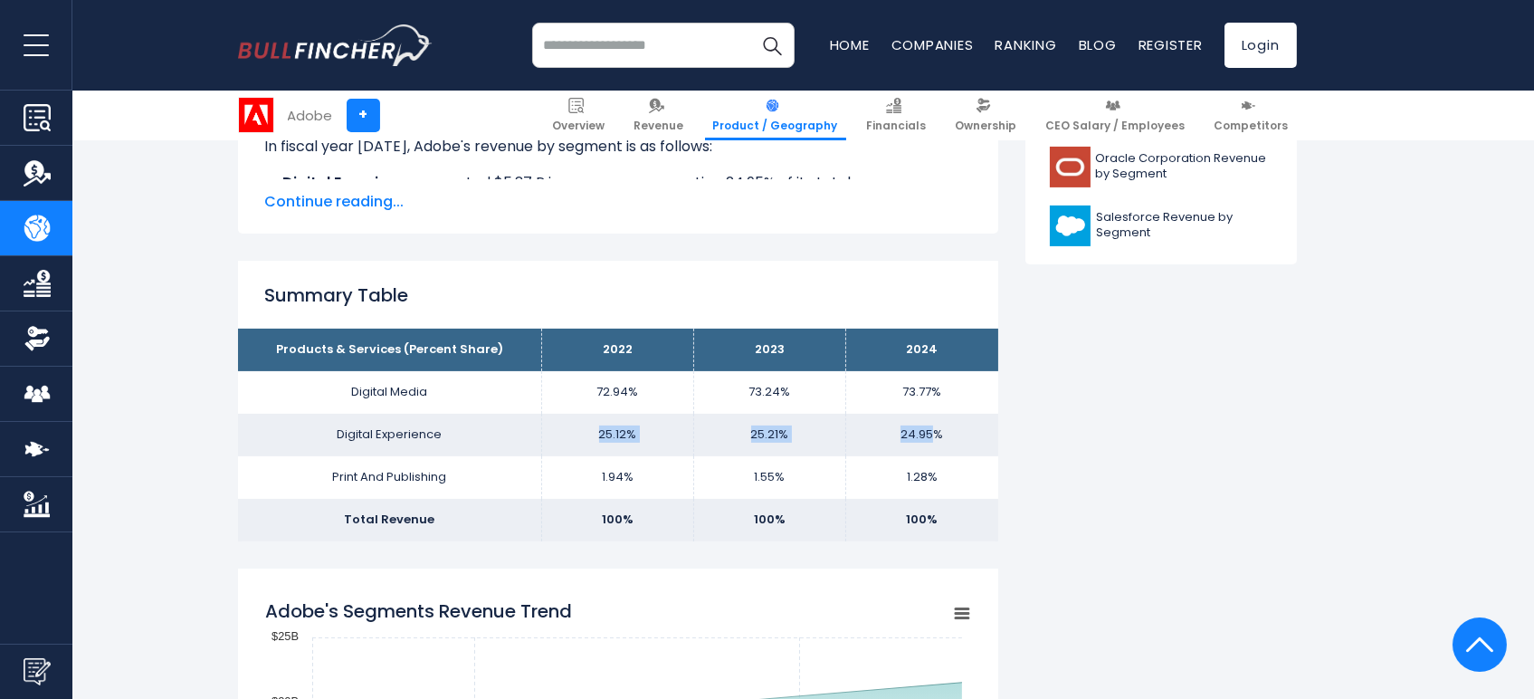
drag, startPoint x: 570, startPoint y: 428, endPoint x: 933, endPoint y: 447, distance: 363.5
click at [933, 447] on tr "Digital Experience 25.12% 25.21% 24.95%" at bounding box center [618, 435] width 760 height 43
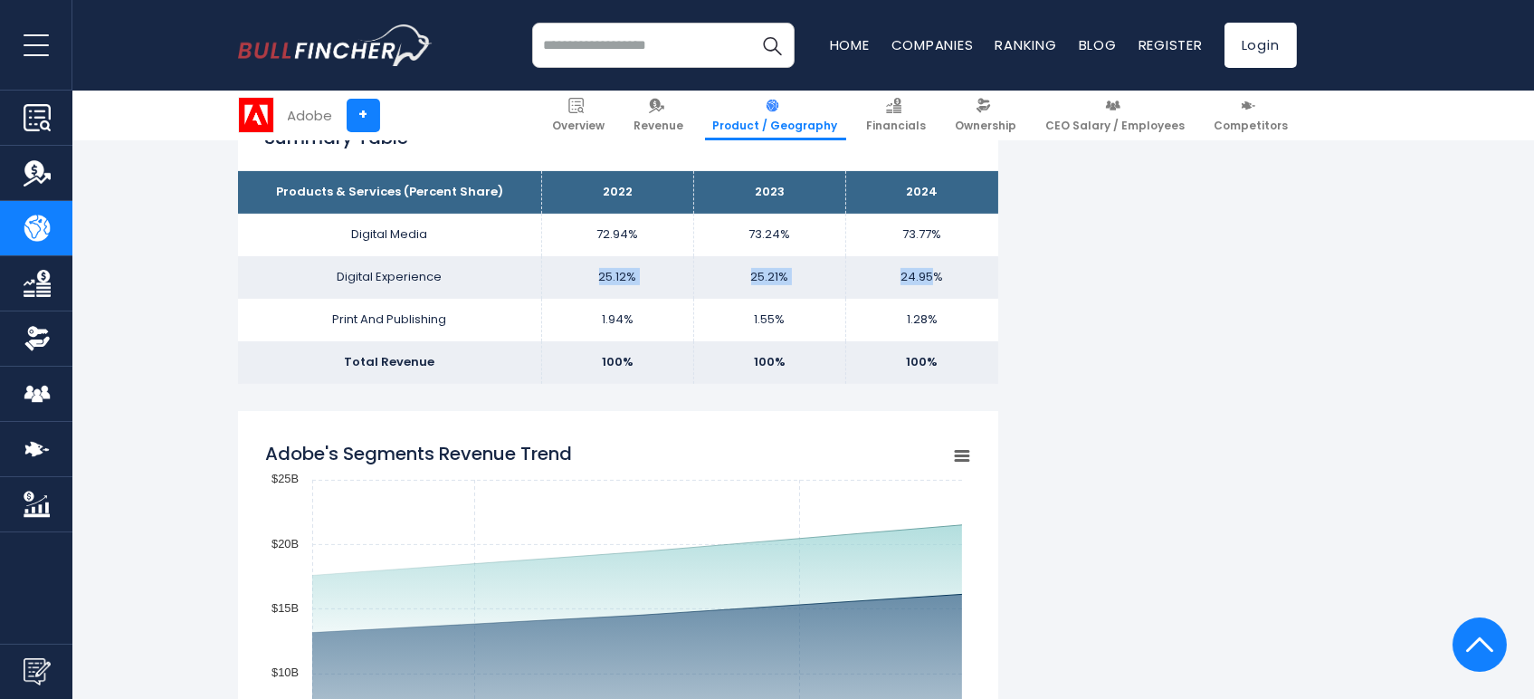
scroll to position [1408, 0]
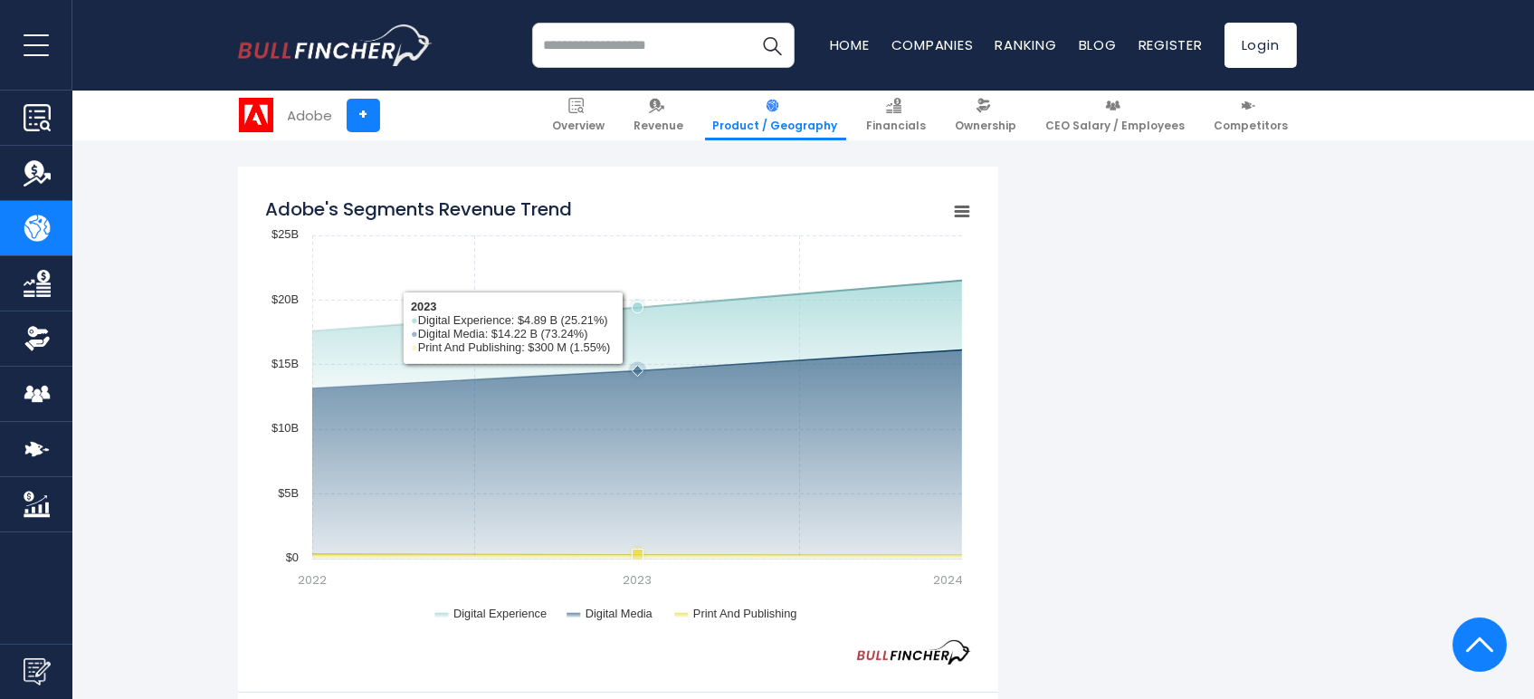
click at [698, 309] on icon "Adobe's Segments Revenue Trend" at bounding box center [637, 306] width 650 height 51
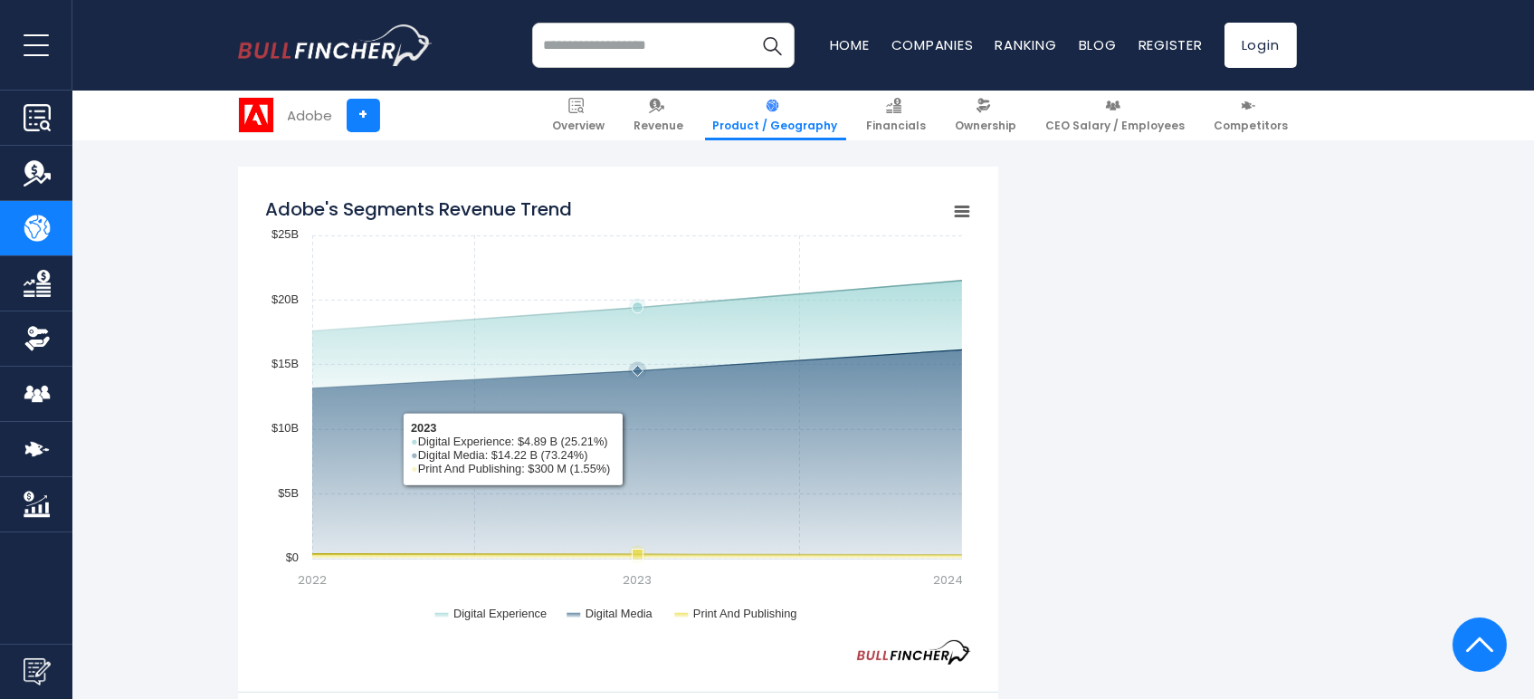
click at [659, 465] on rect "Adobe's Segments Revenue Trend" at bounding box center [618, 413] width 706 height 453
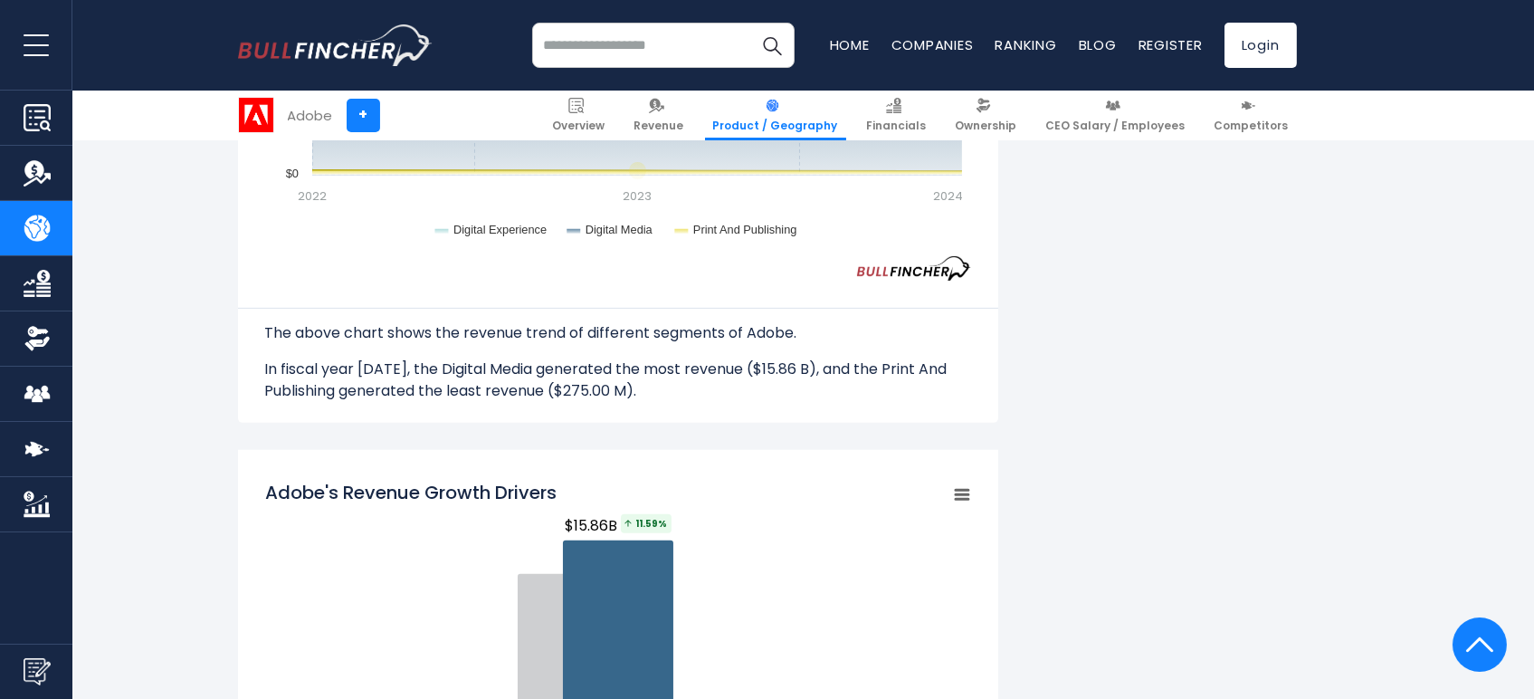
scroll to position [1810, 0]
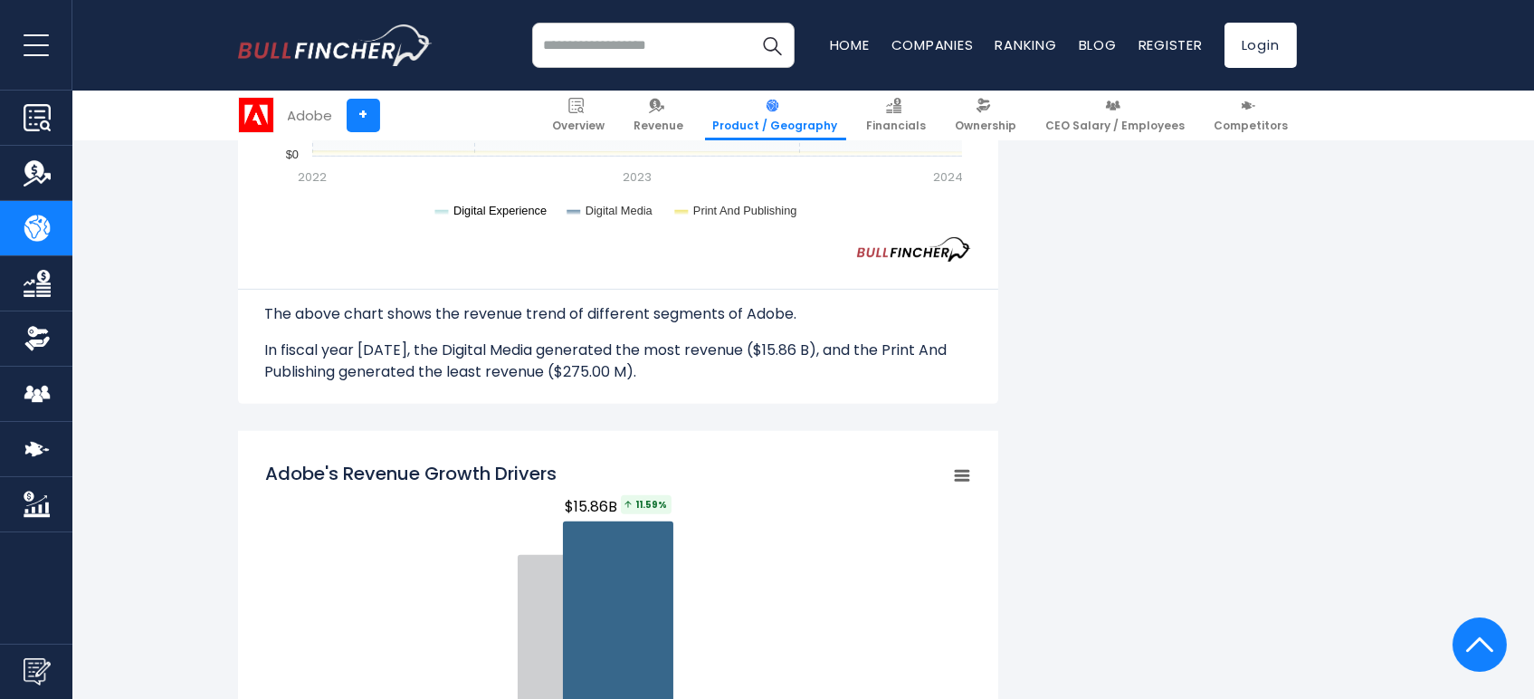
click at [481, 211] on text "Digital Experience" at bounding box center [499, 211] width 93 height 14
click at [491, 208] on text "Digital Experience" at bounding box center [499, 211] width 93 height 14
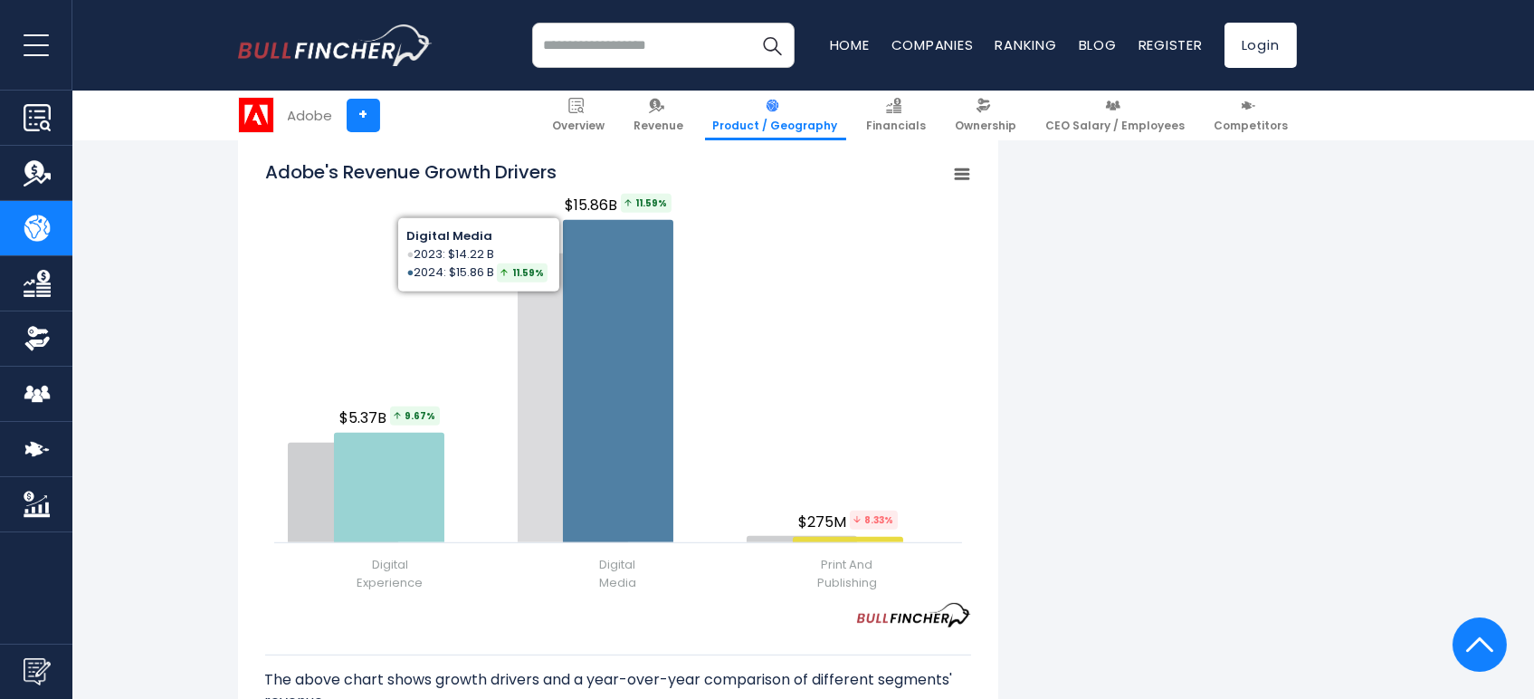
scroll to position [2011, 0]
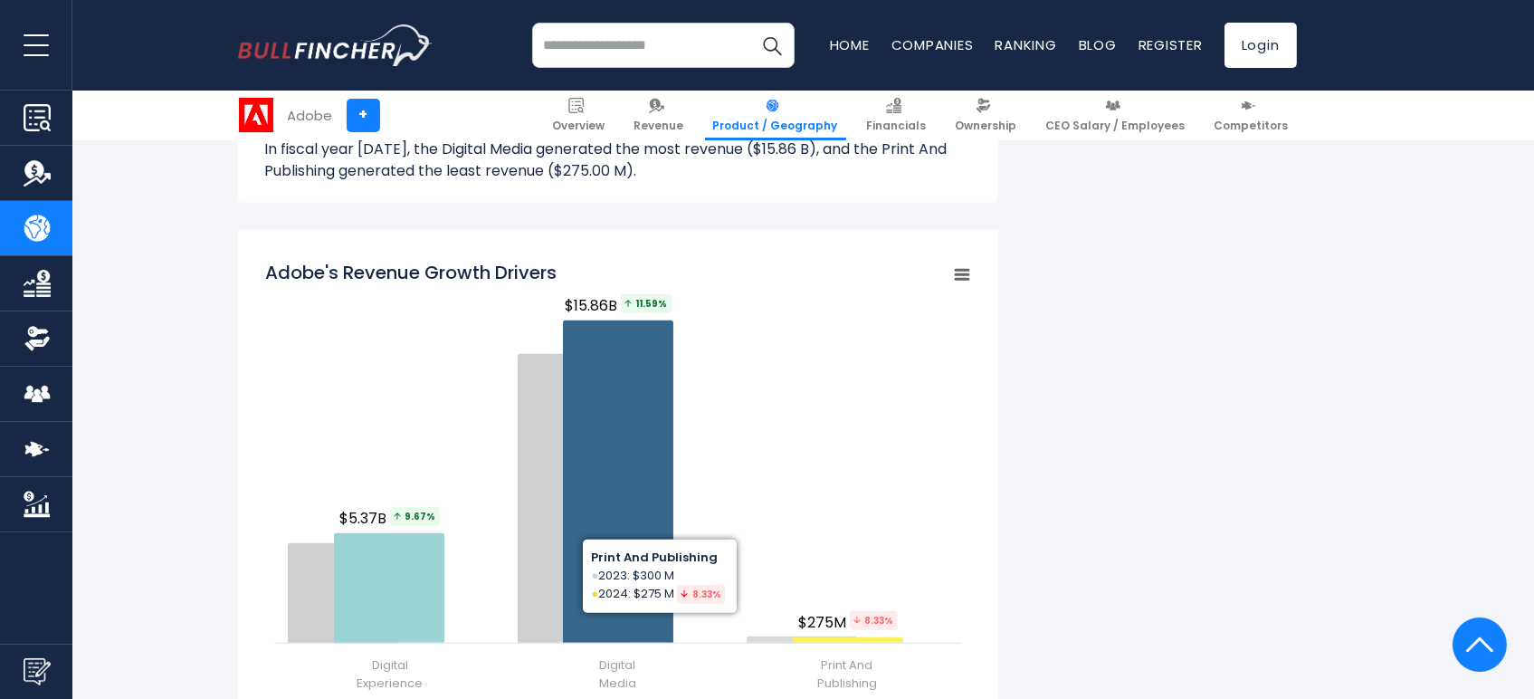
click at [774, 343] on rect "Adobe's Revenue Growth Drivers" at bounding box center [618, 477] width 706 height 453
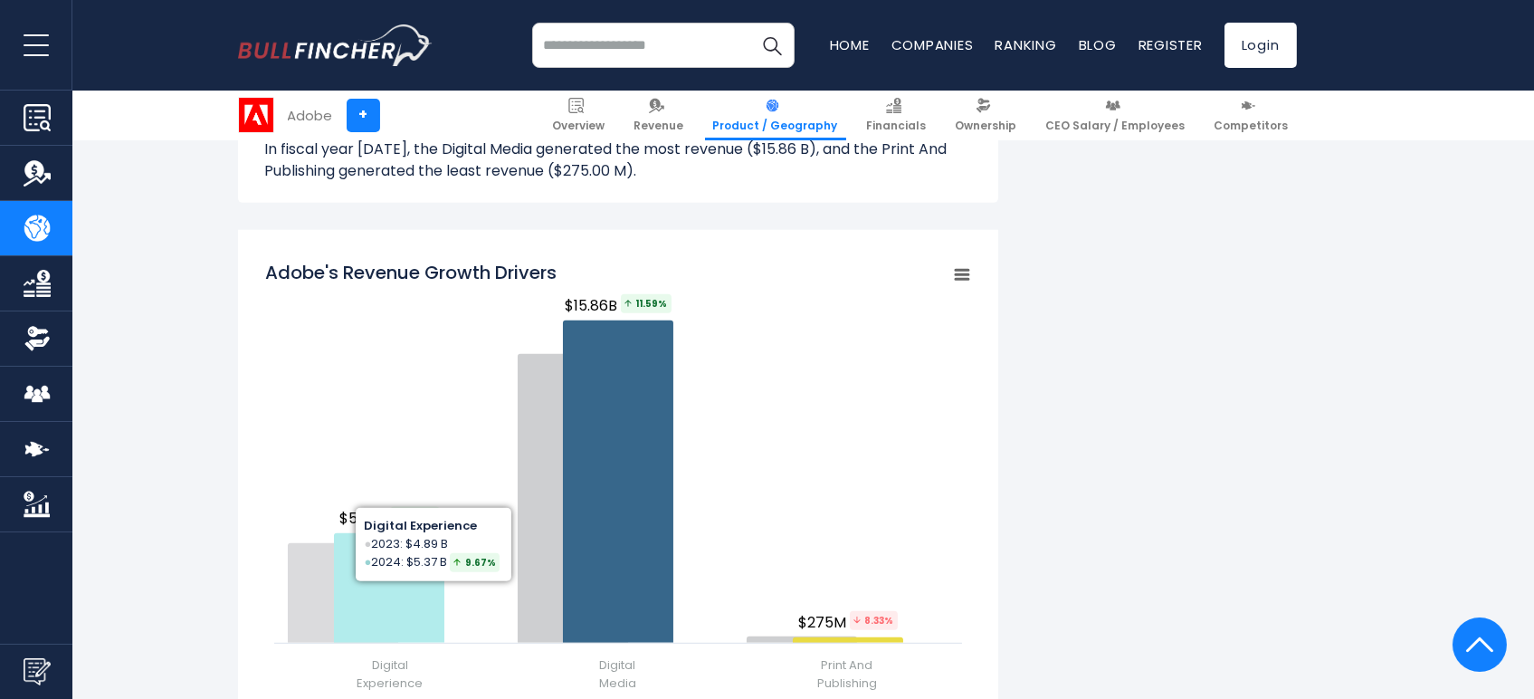
click at [304, 558] on icon "Adobe's Revenue Growth Drivers" at bounding box center [343, 593] width 110 height 100
click at [366, 565] on icon "Adobe's Revenue Growth Drivers" at bounding box center [389, 588] width 110 height 110
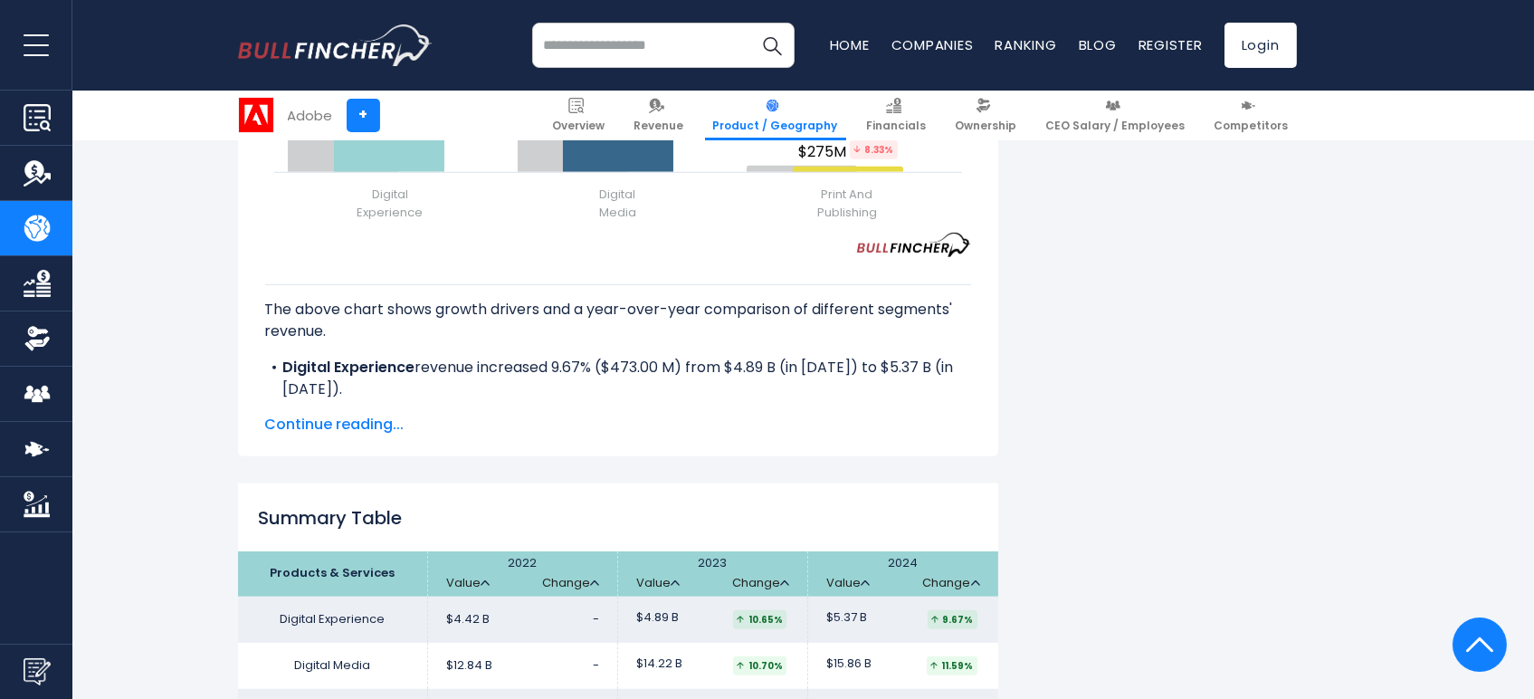
scroll to position [2514, 0]
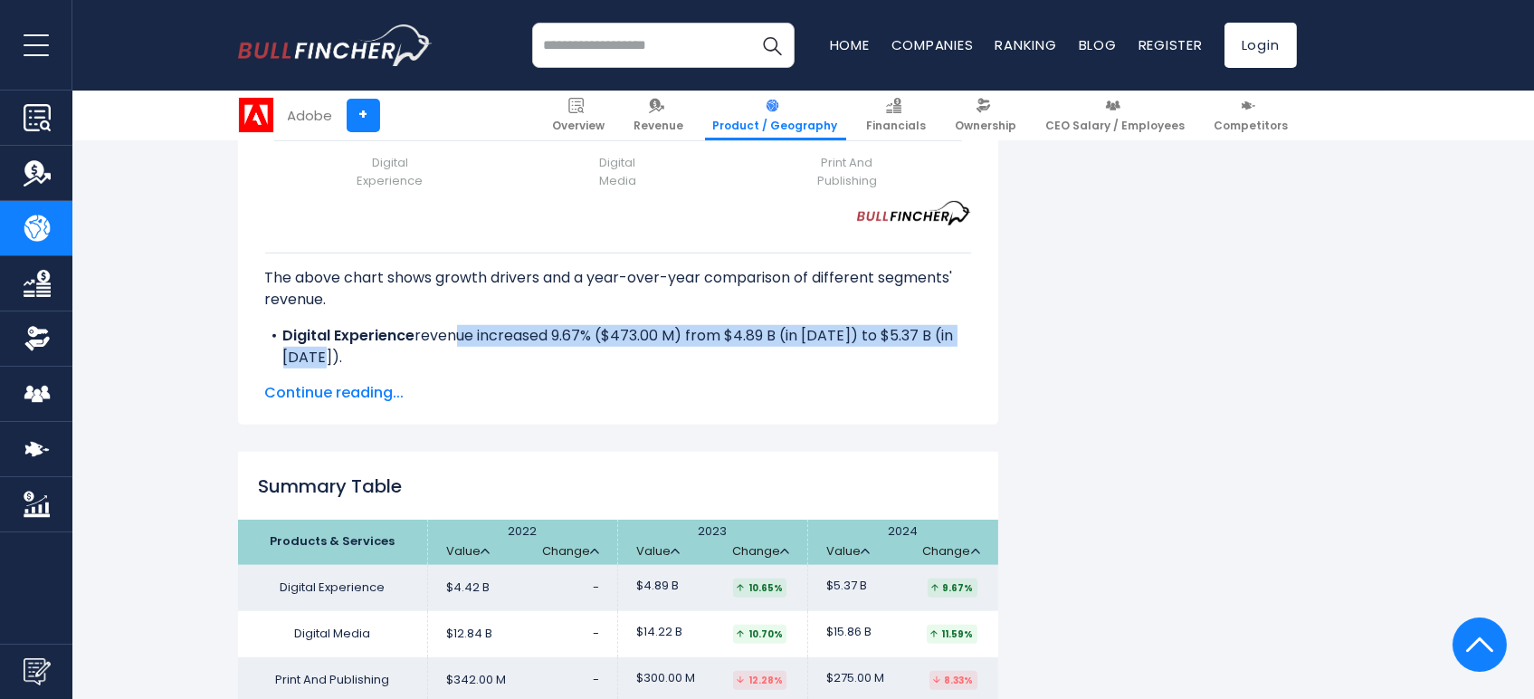
drag, startPoint x: 446, startPoint y: 287, endPoint x: 946, endPoint y: 298, distance: 499.8
click at [946, 325] on li "Digital Experience revenue increased 9.67% ($473.00 M) from $4.89 B (in [DATE])…" at bounding box center [618, 346] width 706 height 43
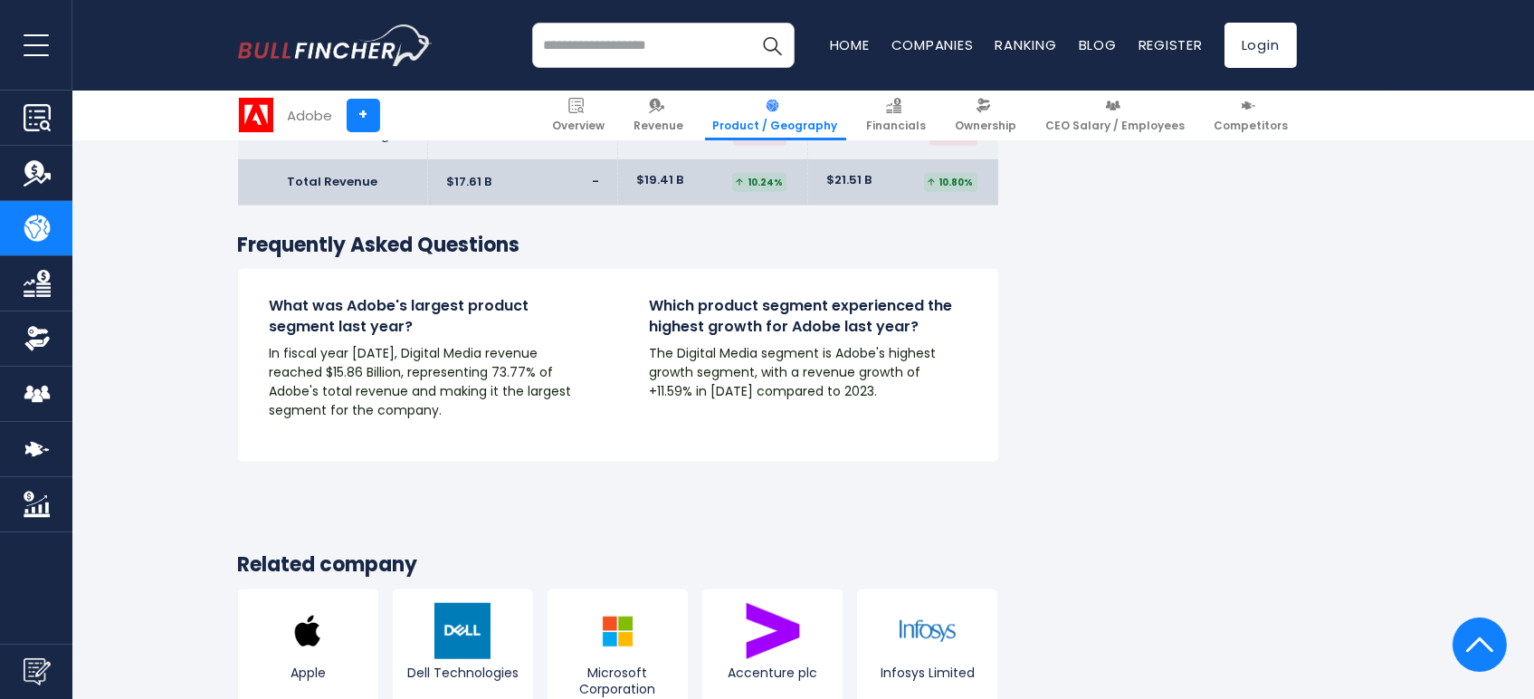
scroll to position [3318, 0]
